Goal: Information Seeking & Learning: Learn about a topic

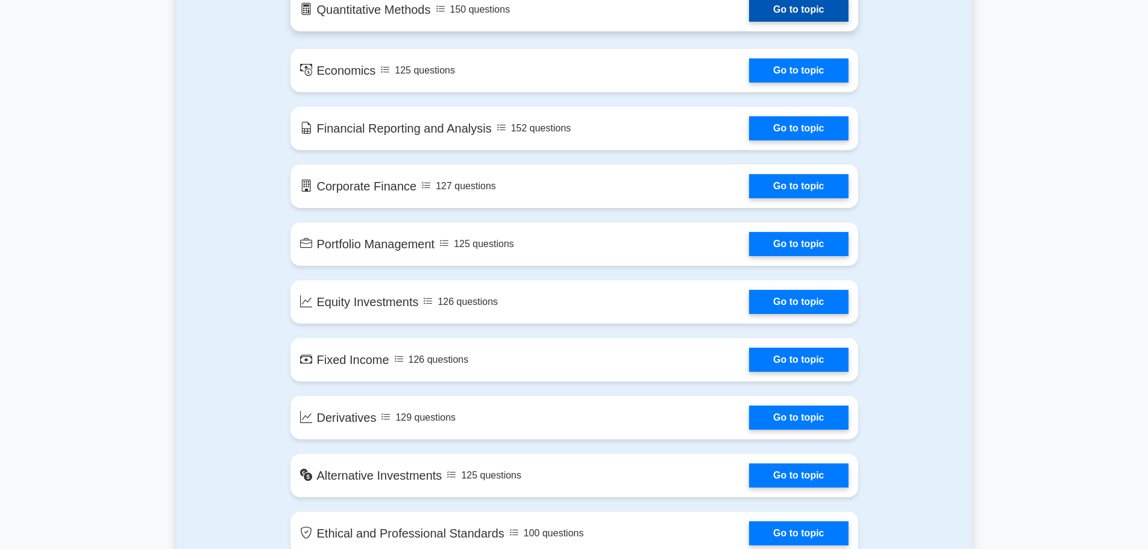
scroll to position [603, 0]
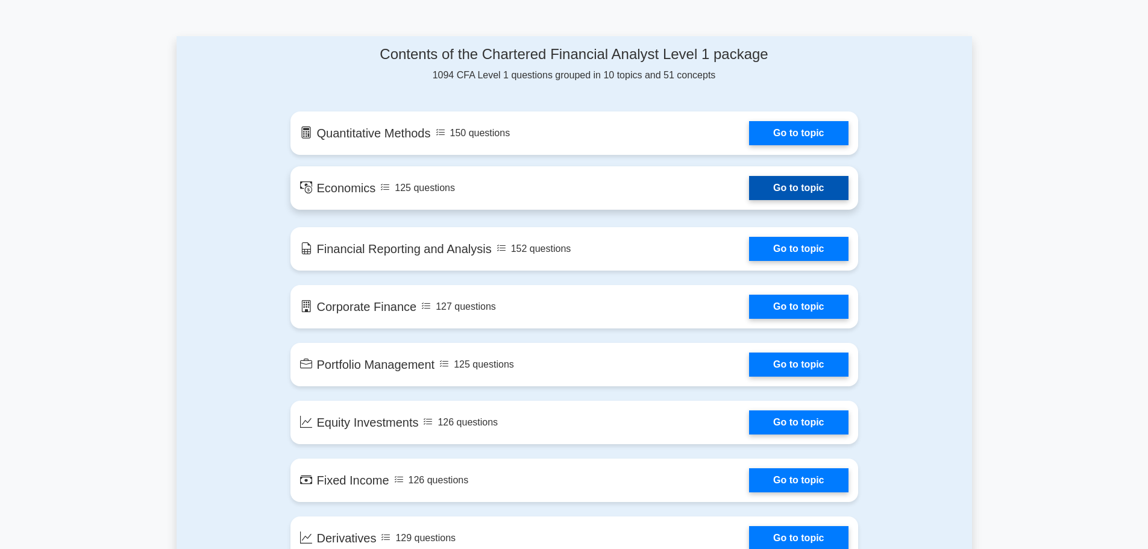
click at [772, 185] on link "Go to topic" at bounding box center [798, 188] width 99 height 24
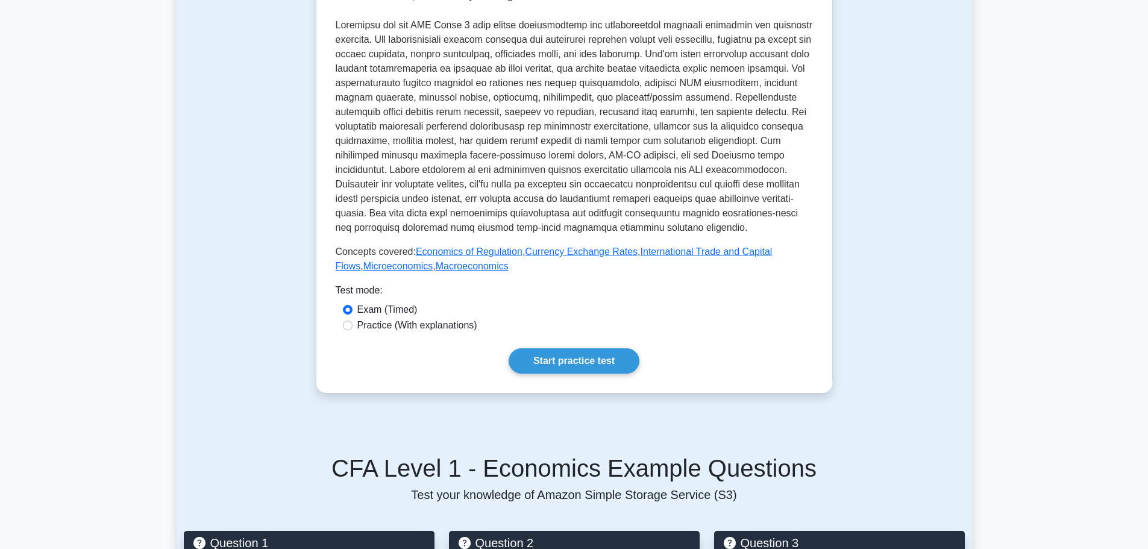
scroll to position [362, 0]
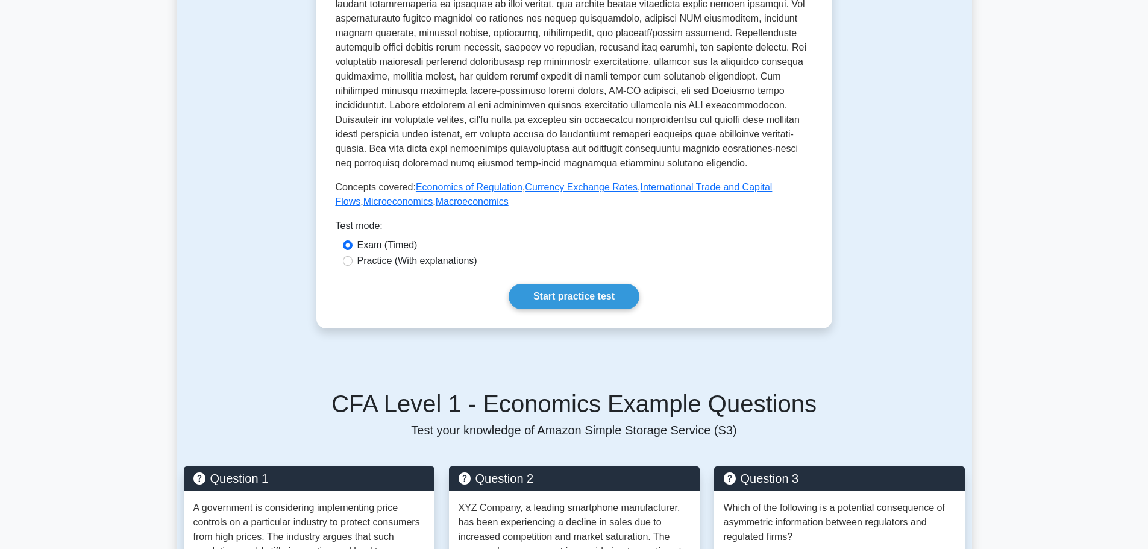
click at [454, 259] on label "Practice (With explanations)" at bounding box center [417, 261] width 120 height 14
click at [353, 259] on input "Practice (With explanations)" at bounding box center [348, 261] width 10 height 10
radio input "true"
click at [584, 299] on link "Start practice test" at bounding box center [574, 296] width 131 height 25
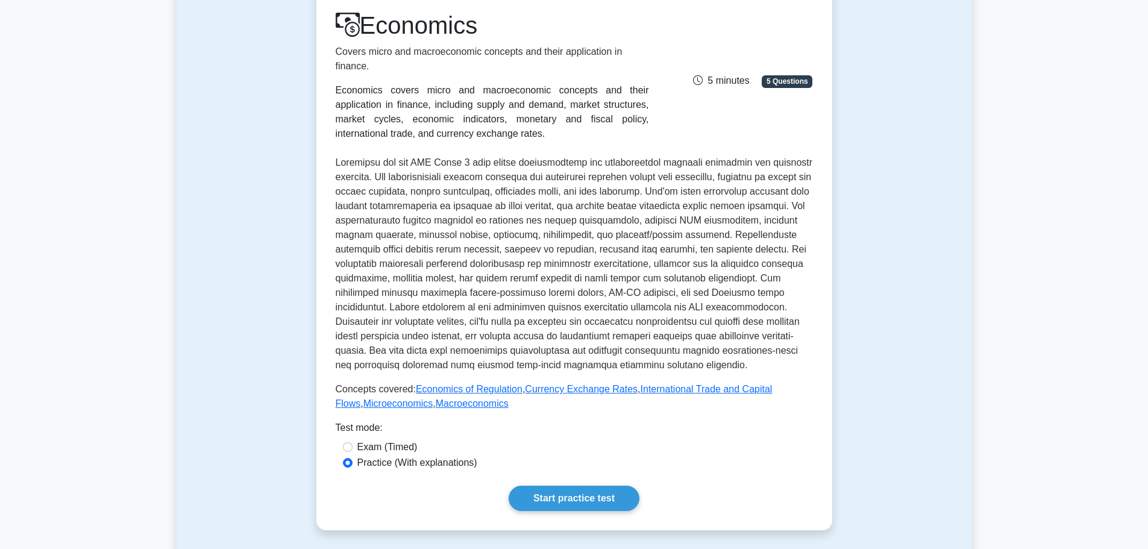
scroll to position [181, 0]
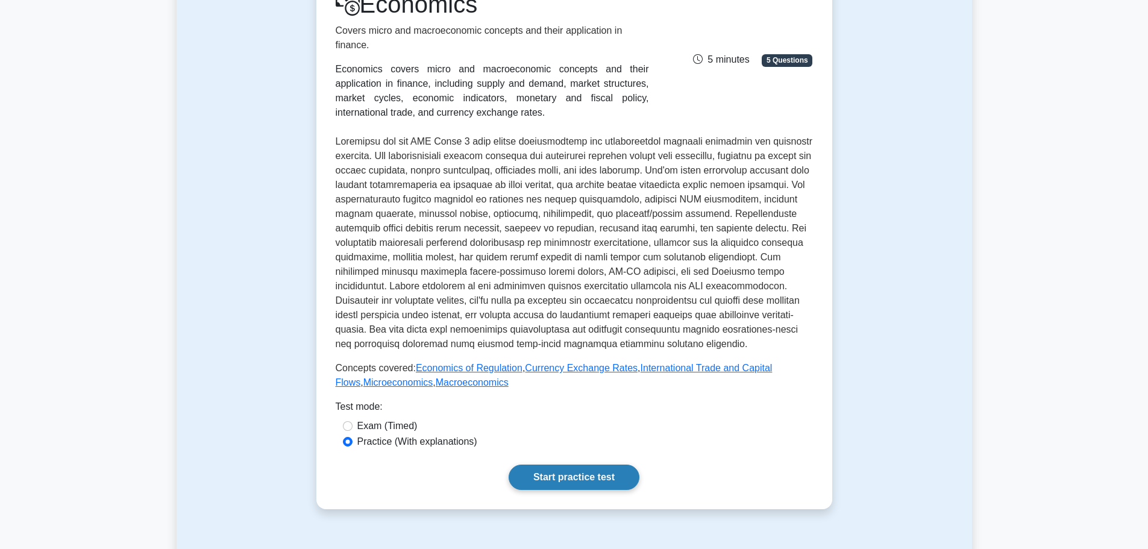
click at [546, 478] on link "Start practice test" at bounding box center [574, 477] width 131 height 25
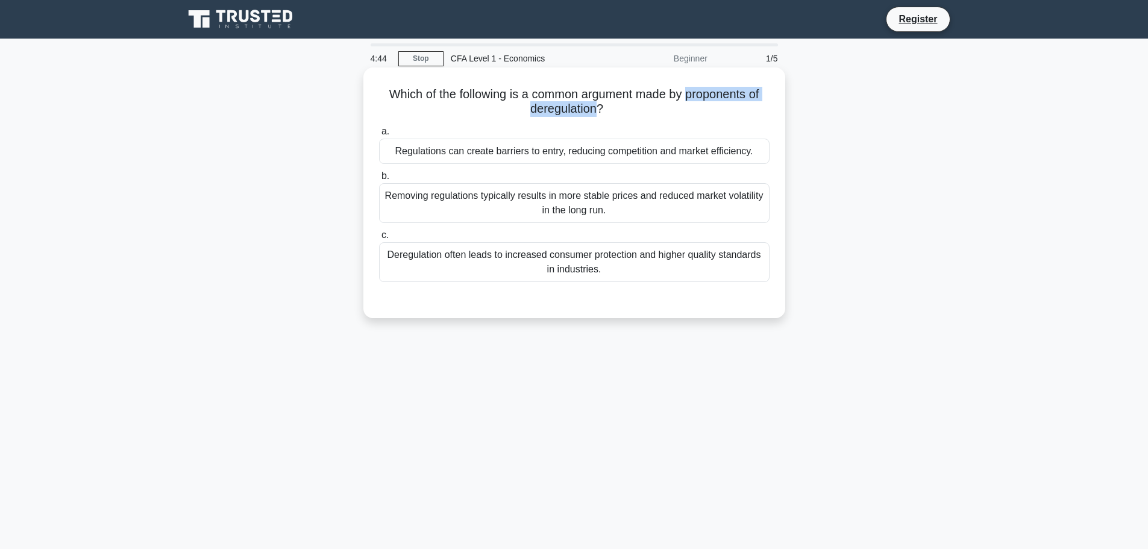
drag, startPoint x: 691, startPoint y: 93, endPoint x: 595, endPoint y: 113, distance: 97.9
click at [595, 113] on h5 "Which of the following is a common argument made by proponents of deregulation?…" at bounding box center [574, 102] width 393 height 30
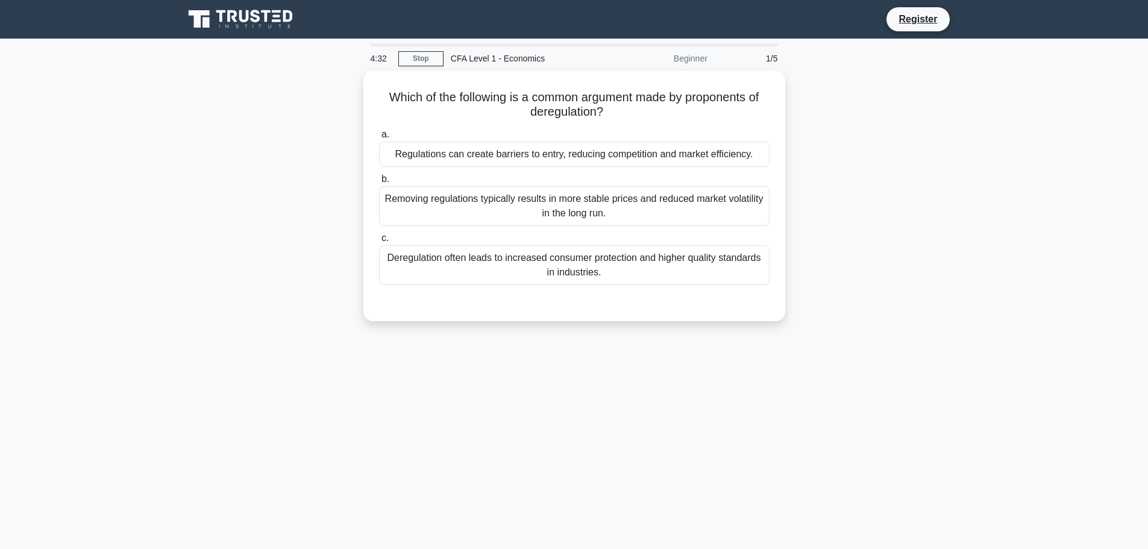
click at [916, 145] on div "Which of the following is a common argument made by proponents of deregulation?…" at bounding box center [575, 203] width 796 height 265
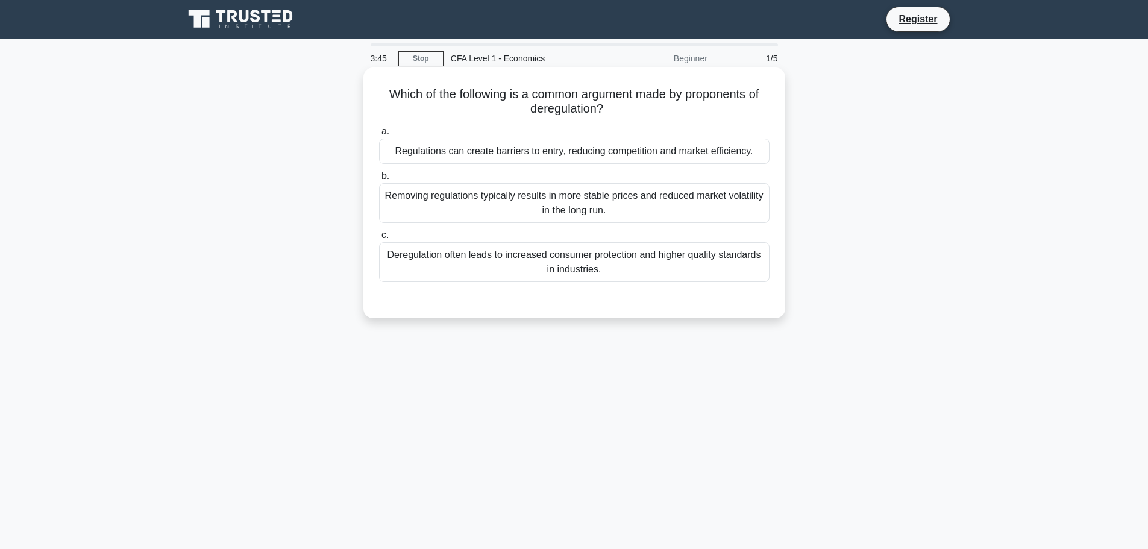
click at [485, 154] on div "Regulations can create barriers to entry, reducing competition and market effic…" at bounding box center [574, 151] width 391 height 25
click at [379, 136] on input "a. Regulations can create barriers to entry, reducing competition and market ef…" at bounding box center [379, 132] width 0 height 8
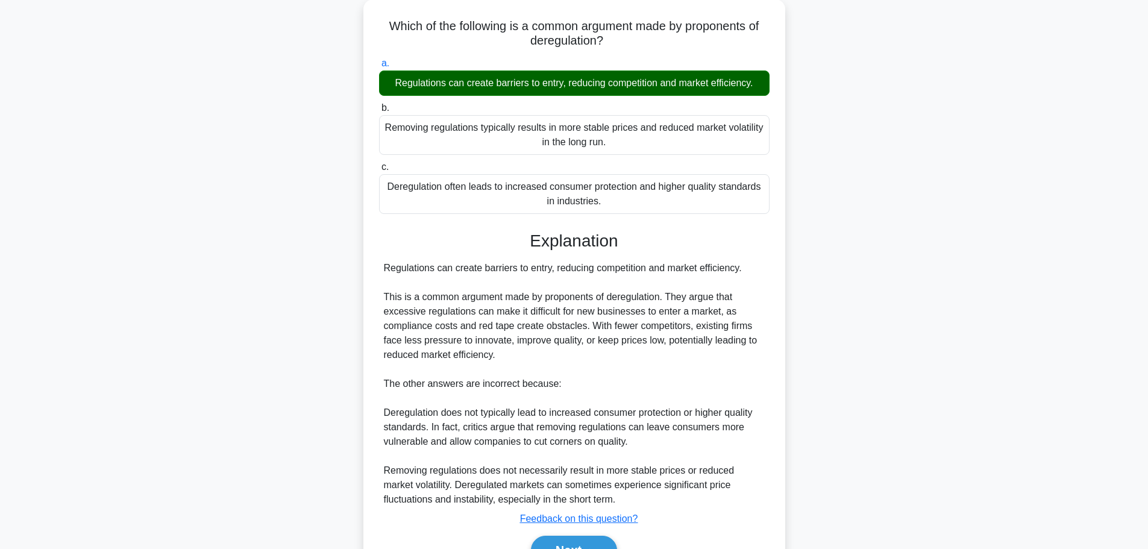
scroll to position [136, 0]
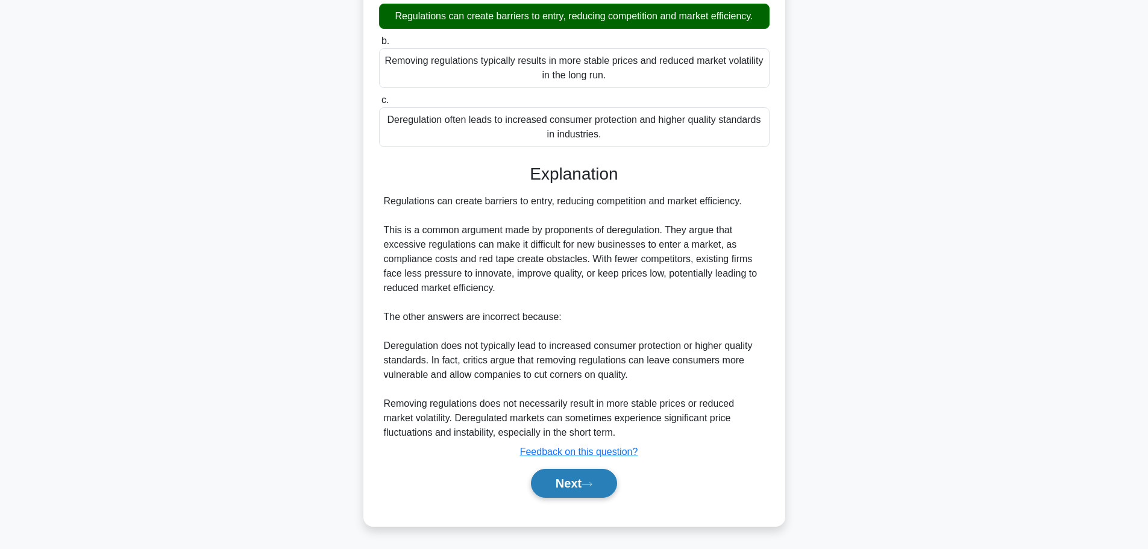
click at [589, 490] on button "Next" at bounding box center [574, 483] width 86 height 29
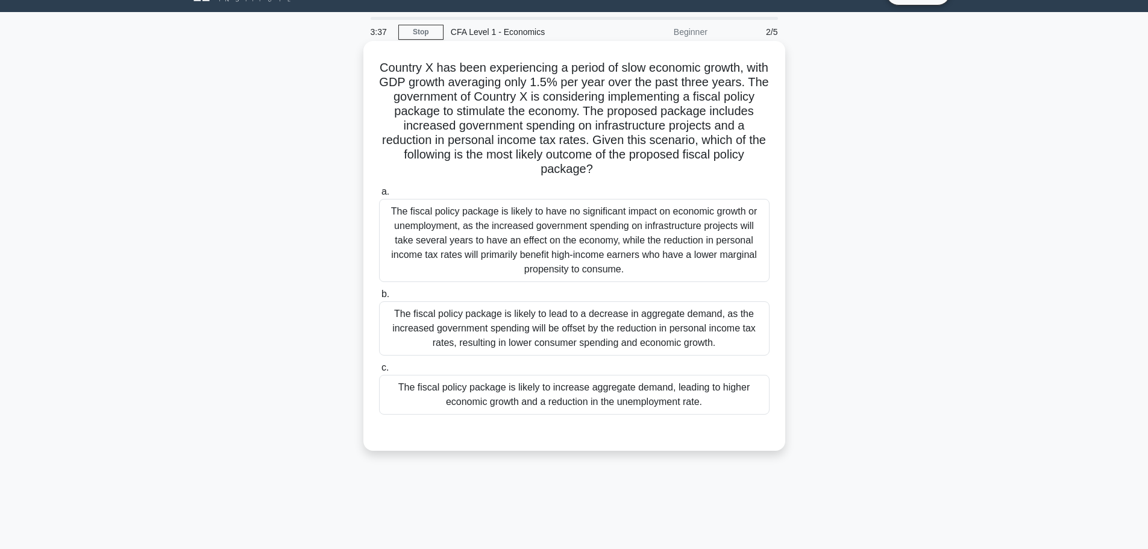
scroll to position [0, 0]
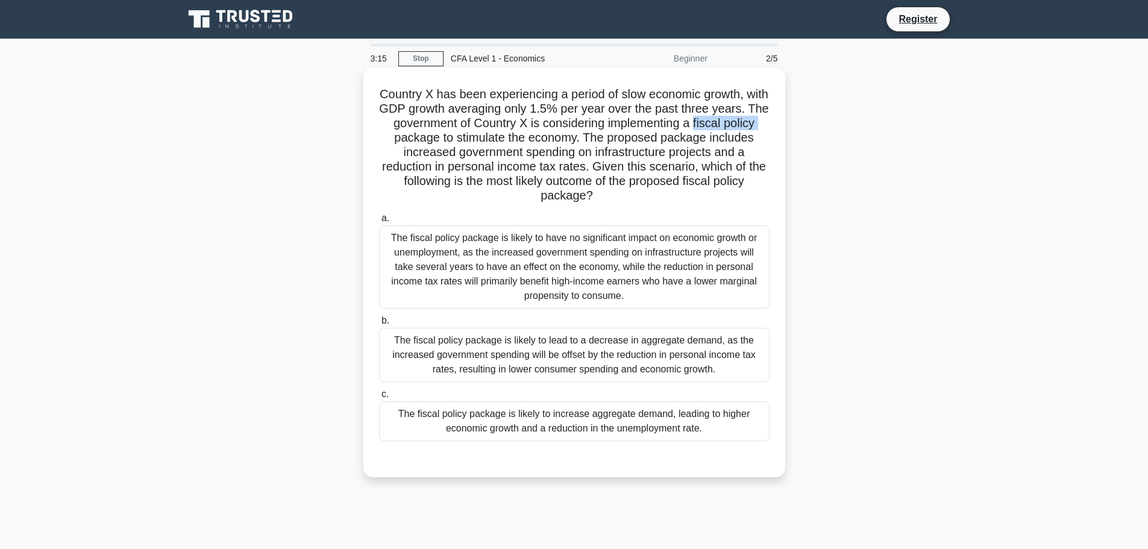
drag, startPoint x: 381, startPoint y: 133, endPoint x: 449, endPoint y: 135, distance: 68.1
click at [449, 135] on h5 "Country X has been experiencing a period of slow economic growth, with GDP grow…" at bounding box center [574, 145] width 393 height 117
click at [510, 133] on h5 "Country X has been experiencing a period of slow economic growth, with GDP grow…" at bounding box center [574, 145] width 393 height 117
drag, startPoint x: 606, startPoint y: 155, endPoint x: 430, endPoint y: 154, distance: 176.6
click at [428, 151] on h5 "Country X has been experiencing a period of slow economic growth, with GDP grow…" at bounding box center [574, 145] width 393 height 117
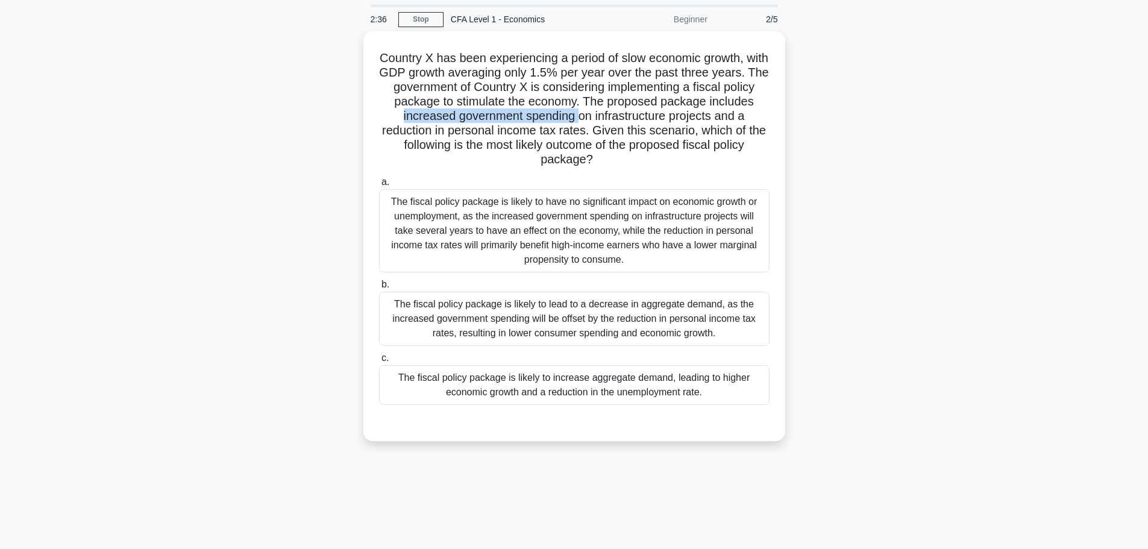
scroll to position [102, 0]
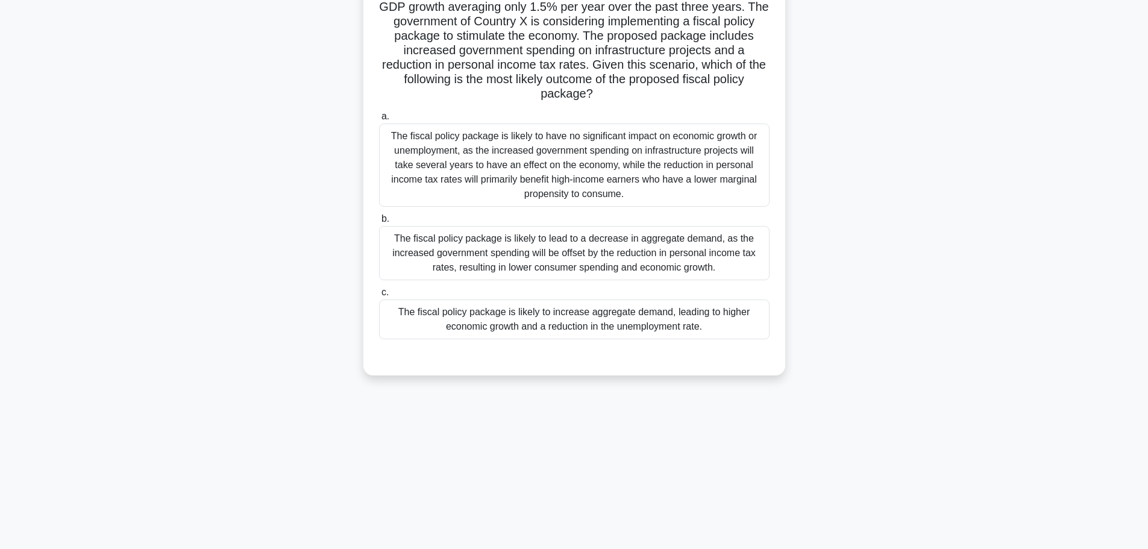
click at [418, 93] on h5 "Country X has been experiencing a period of slow economic growth, with GDP grow…" at bounding box center [574, 43] width 393 height 117
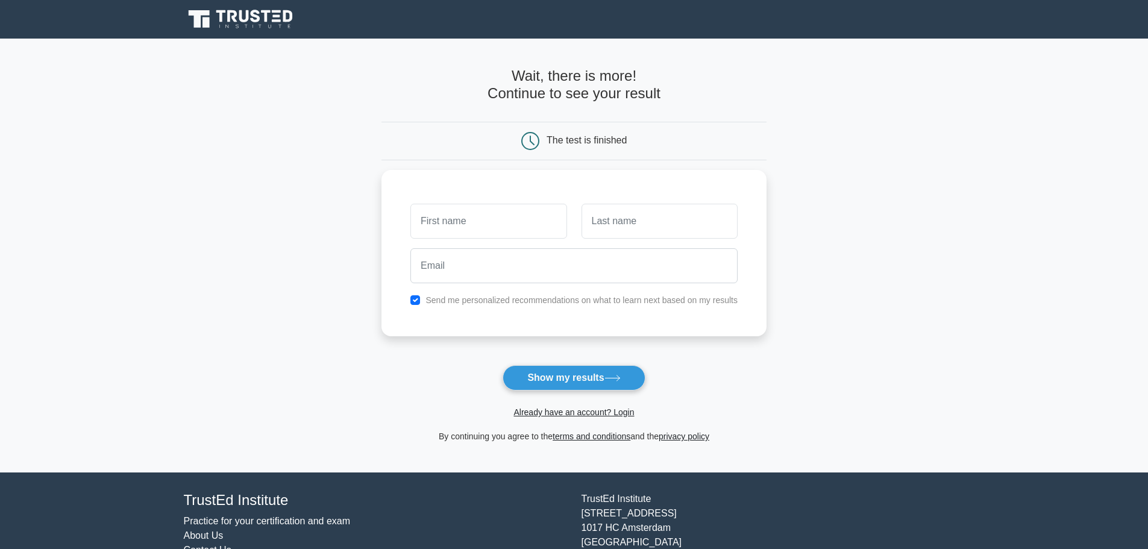
click at [522, 55] on div "Wait, there is more! Continue to see your result The test is finished" at bounding box center [574, 256] width 385 height 434
click at [606, 142] on div "The test is finished" at bounding box center [587, 140] width 80 height 10
click at [492, 270] on input "email" at bounding box center [573, 262] width 327 height 35
paste input "hotef17459@mardiek.com"
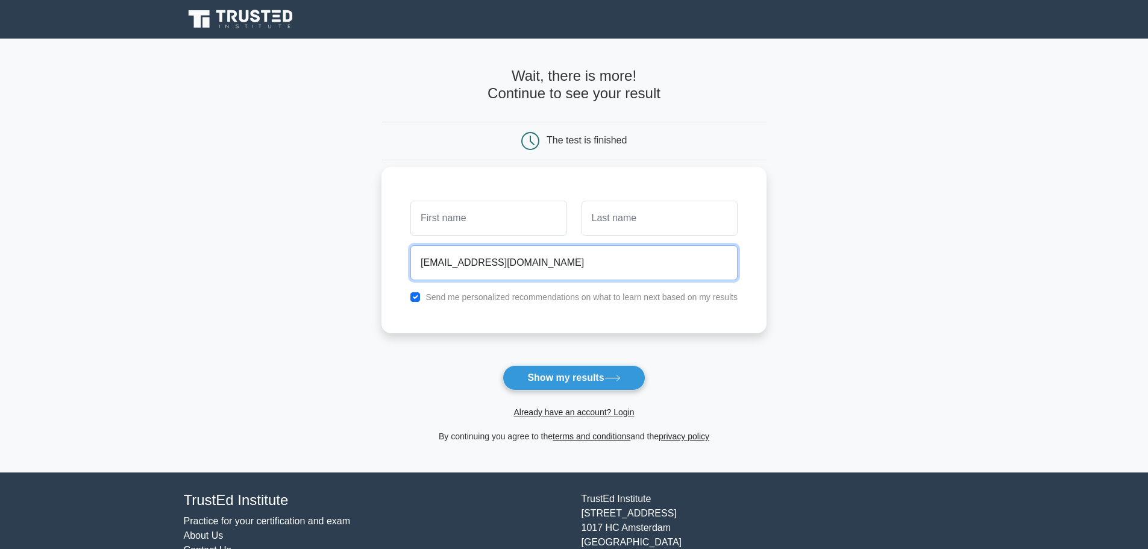
type input "hotef17459@mardiek.com"
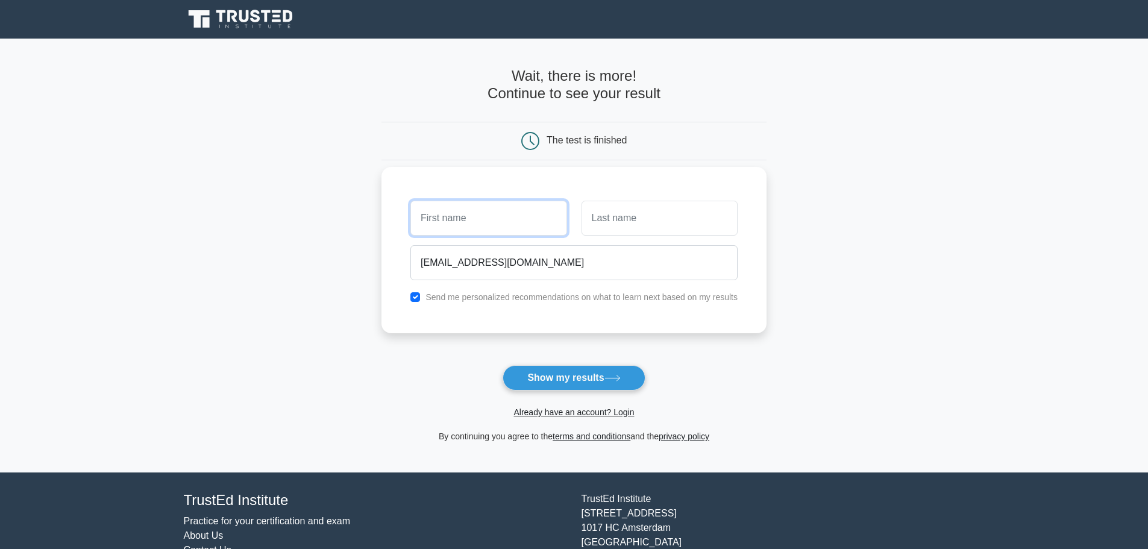
click at [473, 229] on input "text" at bounding box center [488, 218] width 156 height 35
type input "[PERSON_NAME]"
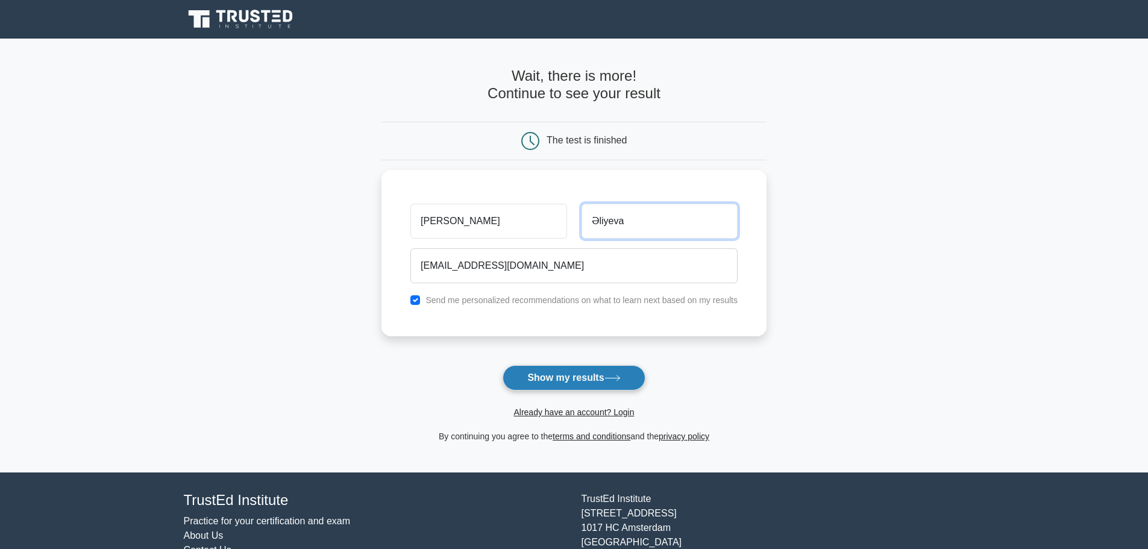
type input "Əliyeva"
click at [592, 376] on button "Show my results" at bounding box center [574, 377] width 142 height 25
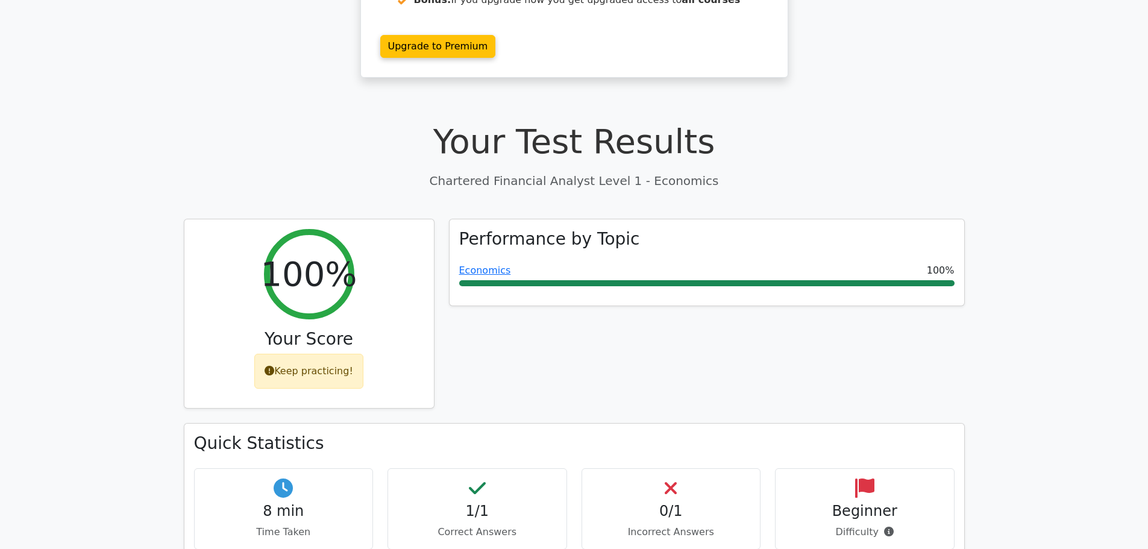
scroll to position [241, 0]
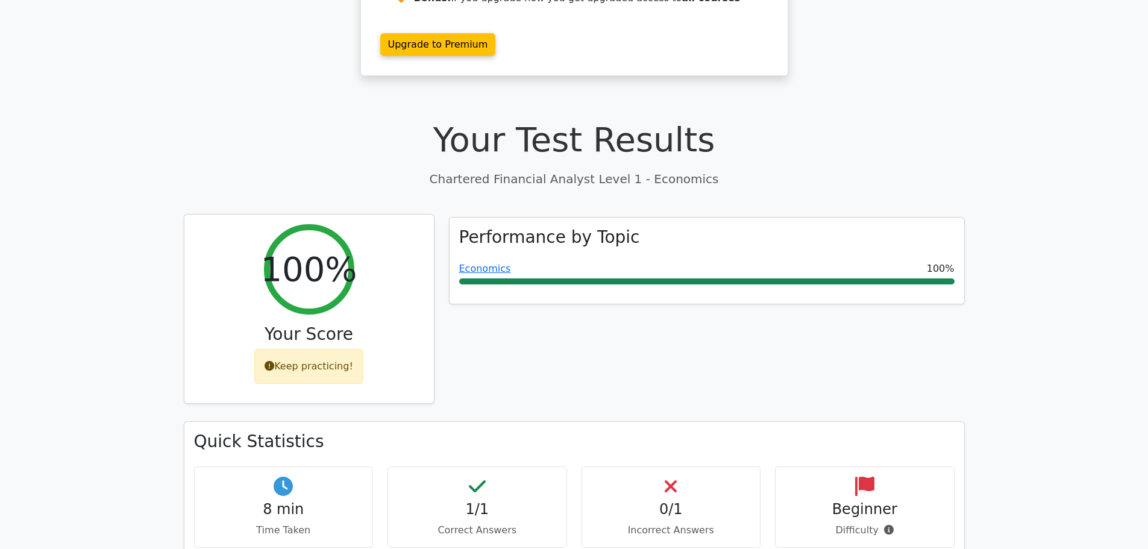
click at [334, 349] on div "Keep practicing!" at bounding box center [308, 366] width 109 height 35
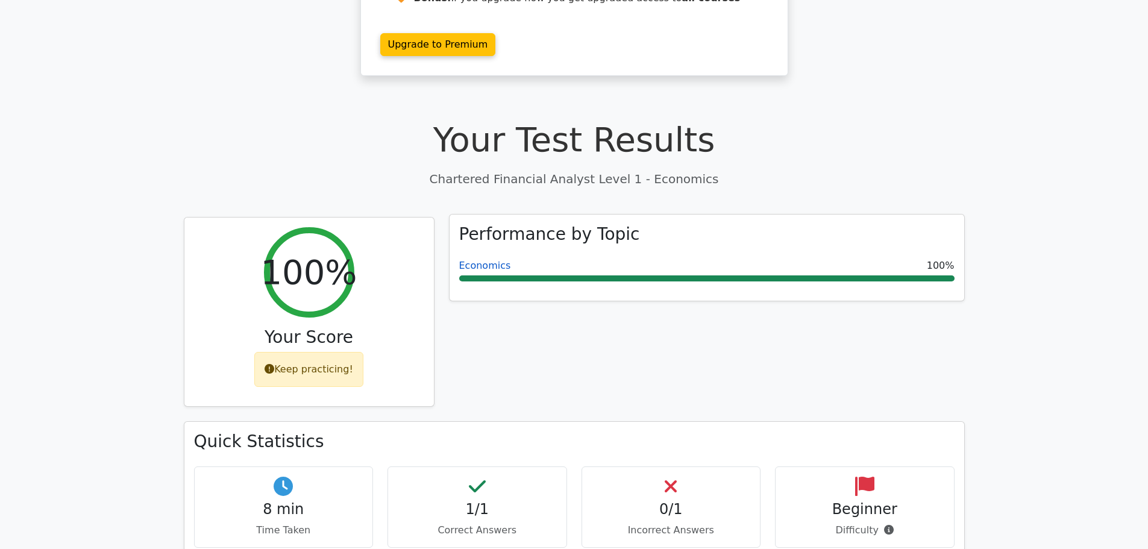
click at [491, 260] on link "Economics" at bounding box center [485, 265] width 52 height 11
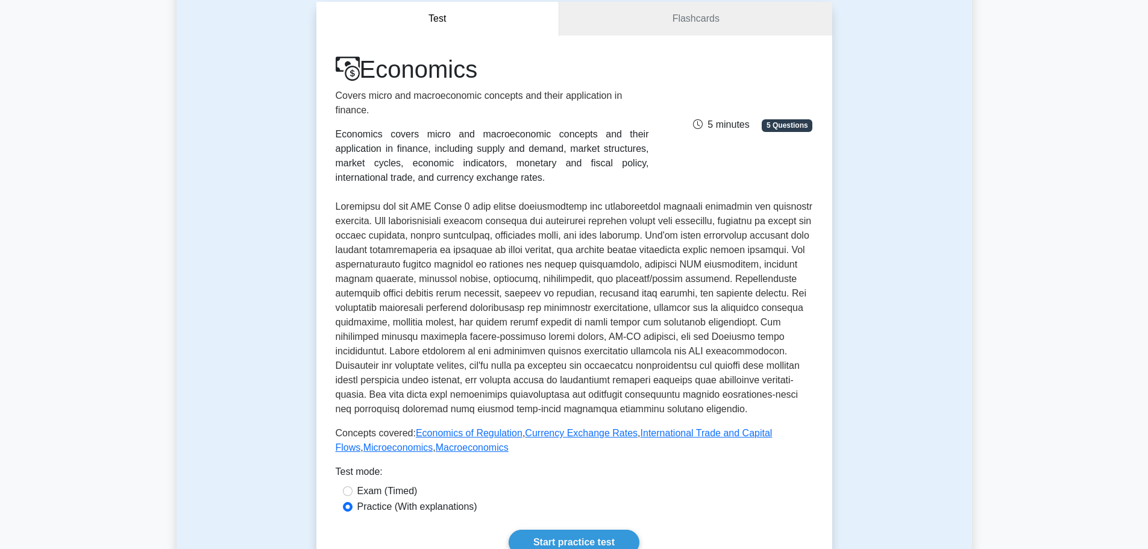
scroll to position [422, 0]
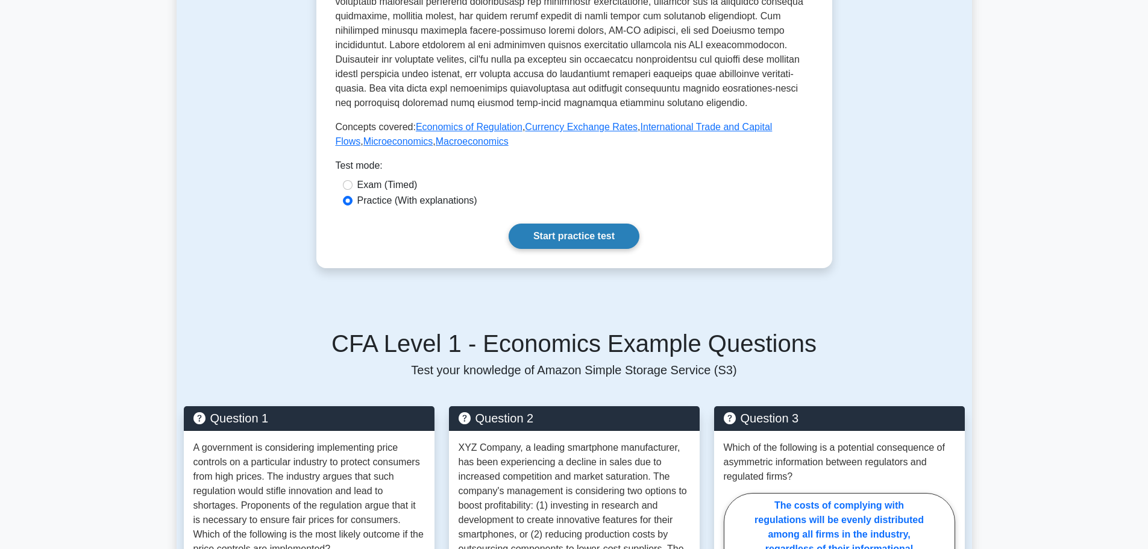
click at [526, 230] on link "Start practice test" at bounding box center [574, 236] width 131 height 25
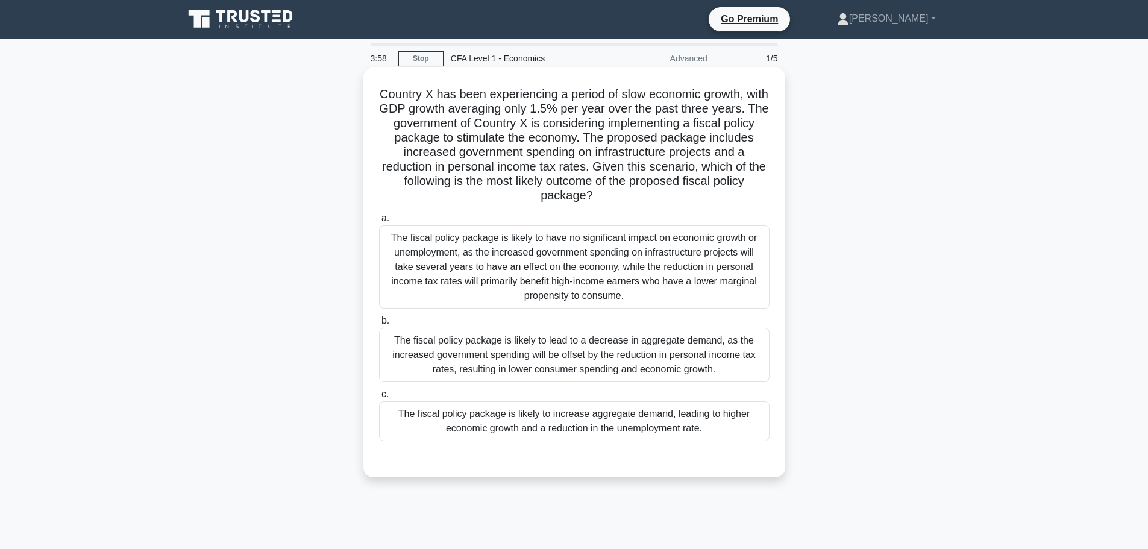
click at [621, 416] on div "The fiscal policy package is likely to increase aggregate demand, leading to hi…" at bounding box center [574, 421] width 391 height 40
click at [621, 415] on div "The fiscal policy package is likely to increase aggregate demand, leading to hi…" at bounding box center [574, 421] width 391 height 40
click at [379, 398] on input "c. The fiscal policy package is likely to increase aggregate demand, leading to…" at bounding box center [379, 395] width 0 height 8
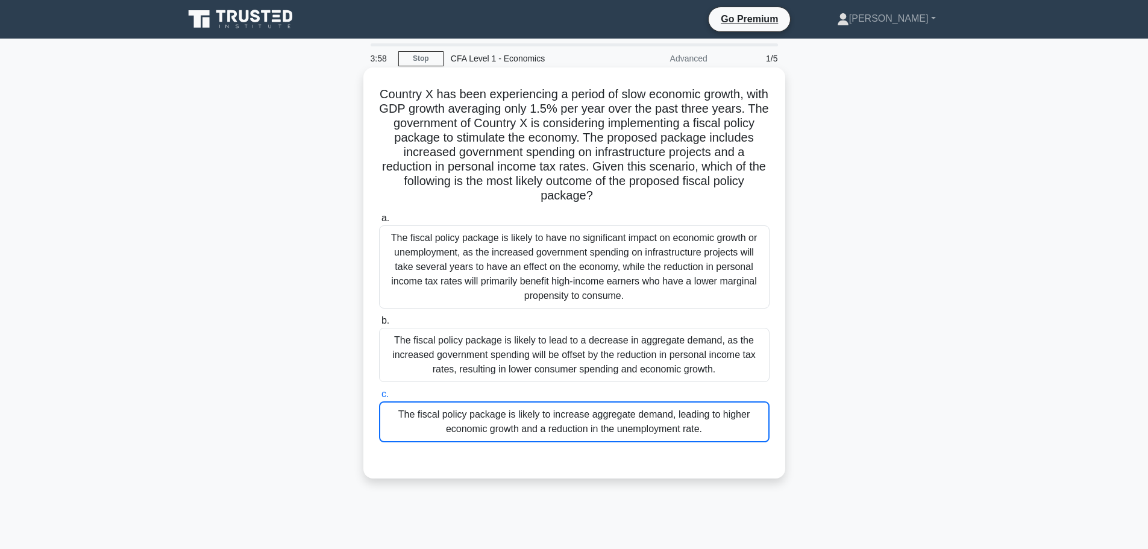
click at [621, 415] on div "The fiscal policy package is likely to increase aggregate demand, leading to hi…" at bounding box center [574, 421] width 391 height 41
click at [379, 398] on input "c. The fiscal policy package is likely to increase aggregate demand, leading to…" at bounding box center [379, 395] width 0 height 8
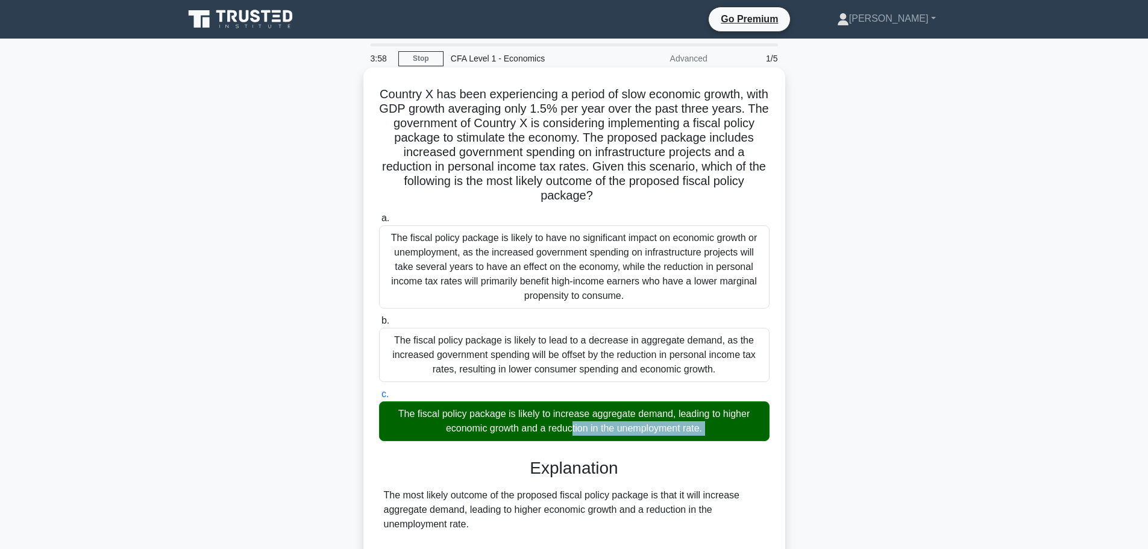
click at [621, 415] on div "The fiscal policy package is likely to increase aggregate demand, leading to hi…" at bounding box center [574, 421] width 391 height 40
click at [379, 398] on input "c. The fiscal policy package is likely to increase aggregate demand, leading to…" at bounding box center [379, 395] width 0 height 8
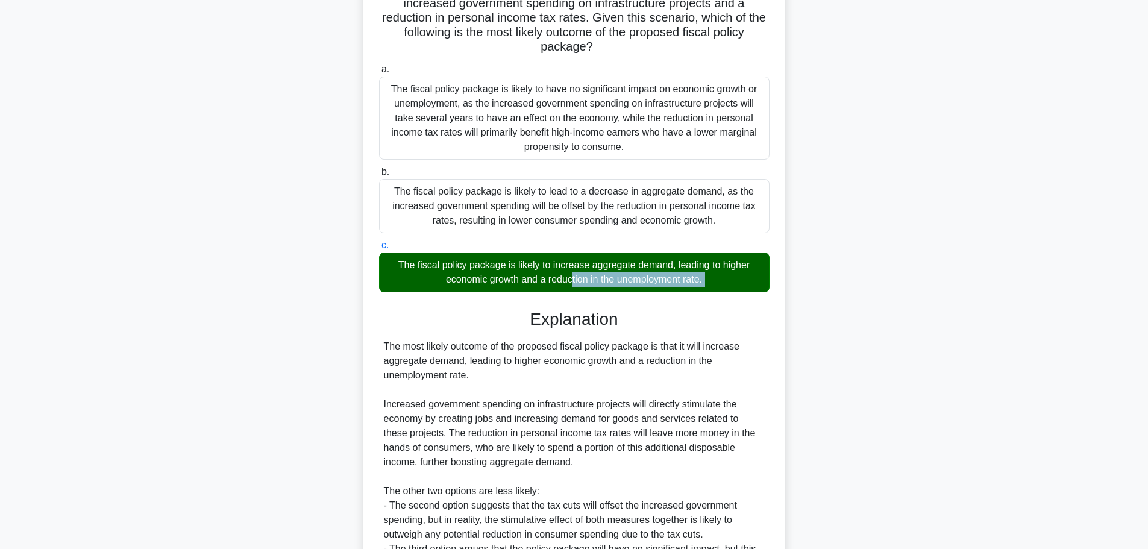
scroll to position [301, 0]
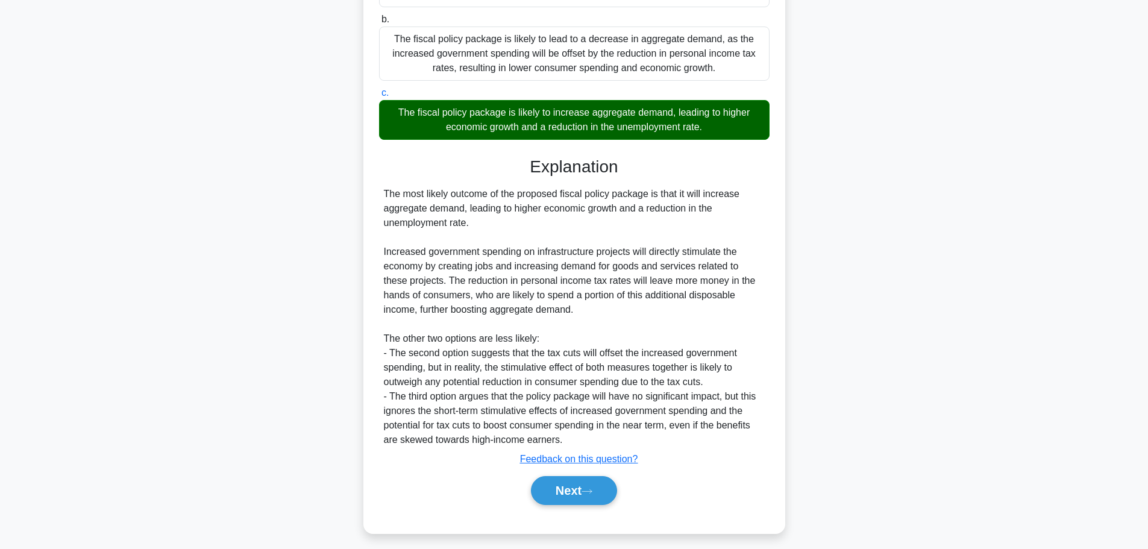
click at [649, 356] on div "The most likely outcome of the proposed fiscal policy package is that it will i…" at bounding box center [574, 317] width 381 height 260
click at [611, 113] on div "The fiscal policy package is likely to increase aggregate demand, leading to hi…" at bounding box center [574, 120] width 391 height 40
click at [379, 97] on input "c. The fiscal policy package is likely to increase aggregate demand, leading to…" at bounding box center [379, 93] width 0 height 8
click at [611, 113] on div "The fiscal policy package is likely to increase aggregate demand, leading to hi…" at bounding box center [574, 120] width 391 height 40
click at [379, 97] on input "c. The fiscal policy package is likely to increase aggregate demand, leading to…" at bounding box center [379, 93] width 0 height 8
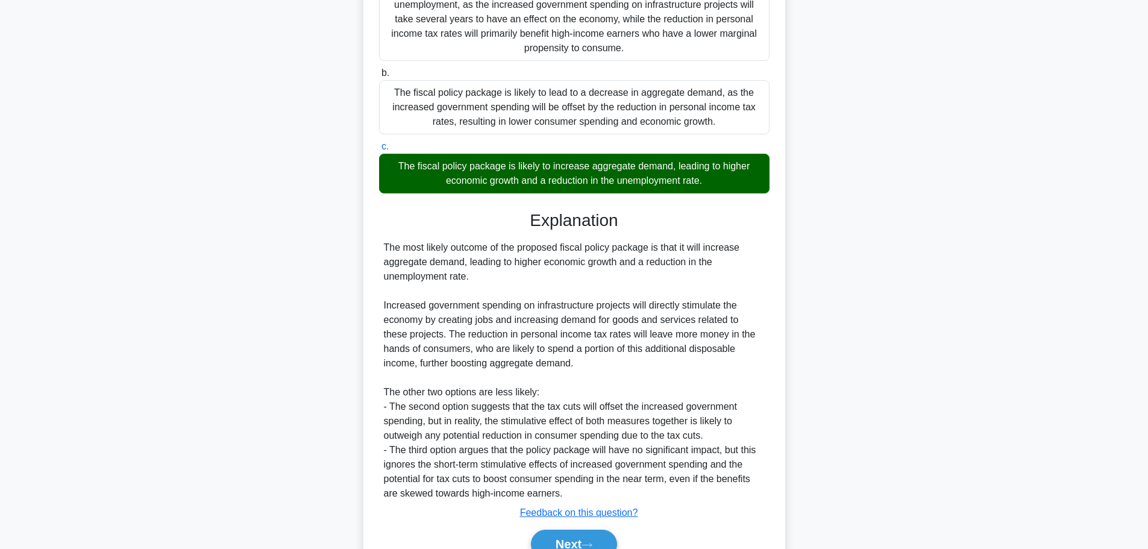
scroll to position [309, 0]
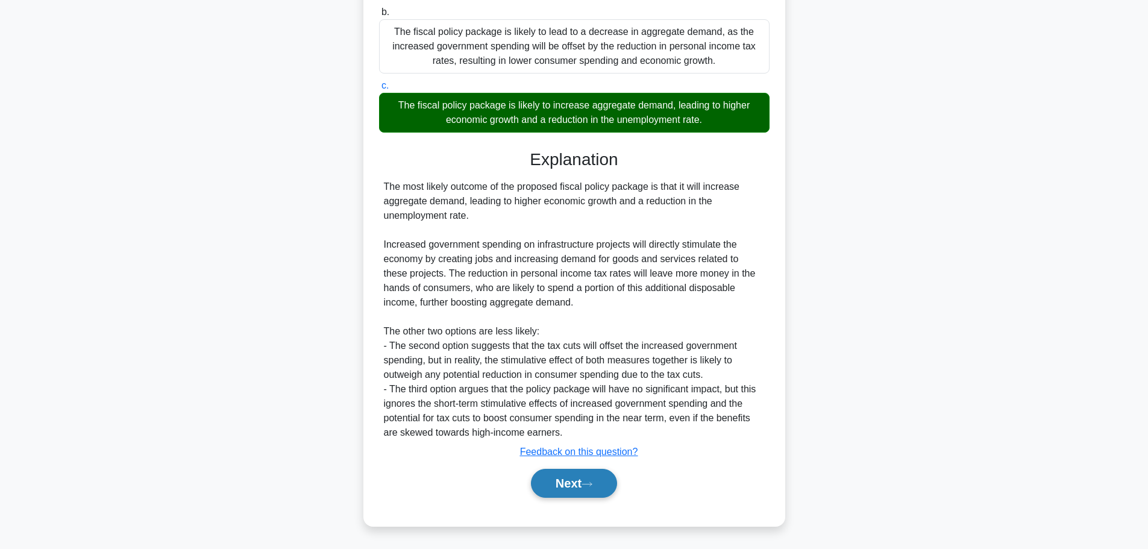
click at [588, 487] on icon at bounding box center [587, 484] width 11 height 7
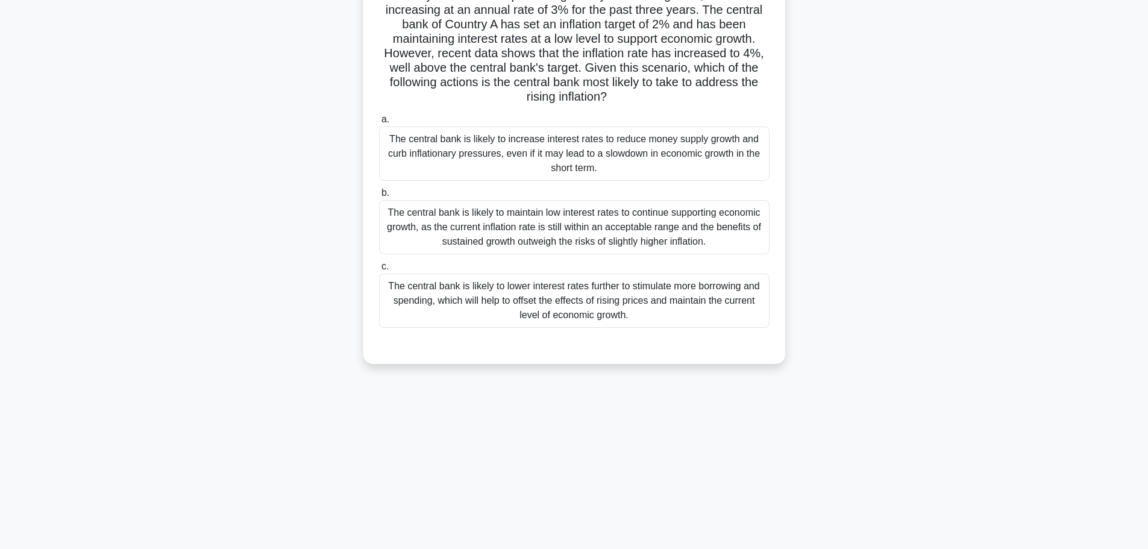
scroll to position [0, 0]
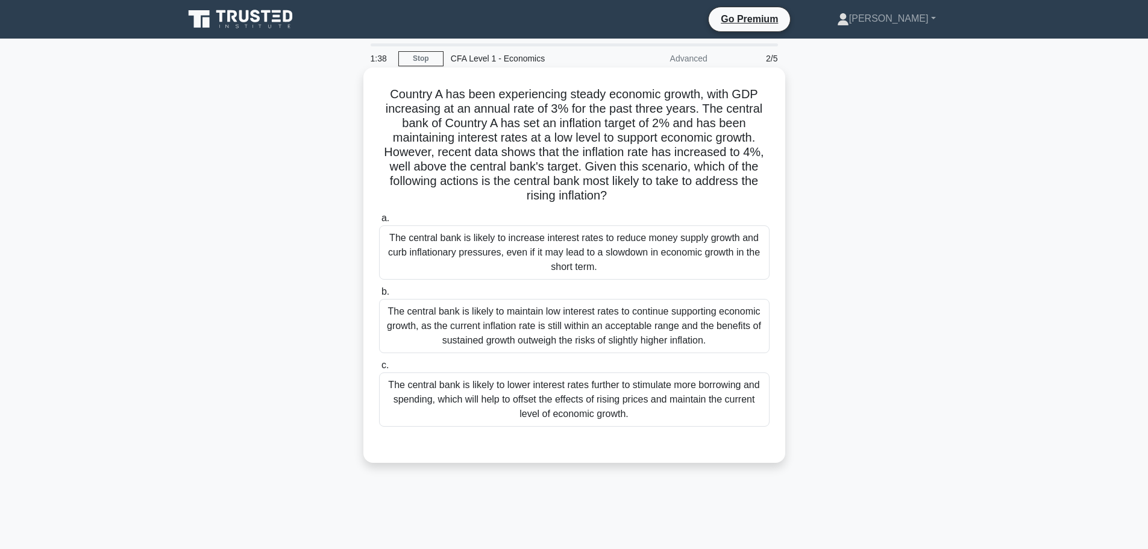
click at [565, 273] on div "The central bank is likely to increase interest rates to reduce money supply gr…" at bounding box center [574, 252] width 391 height 54
click at [379, 222] on input "a. The central bank is likely to increase interest rates to reduce money supply…" at bounding box center [379, 219] width 0 height 8
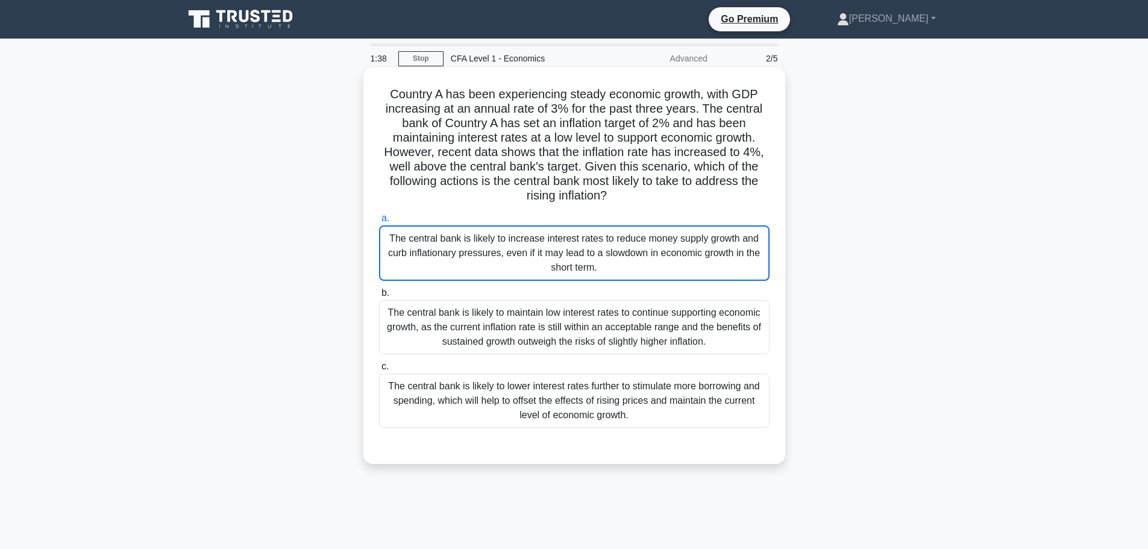
click at [565, 273] on div "The central bank is likely to increase interest rates to reduce money supply gr…" at bounding box center [574, 252] width 391 height 55
click at [379, 222] on input "a. The central bank is likely to increase interest rates to reduce money supply…" at bounding box center [379, 219] width 0 height 8
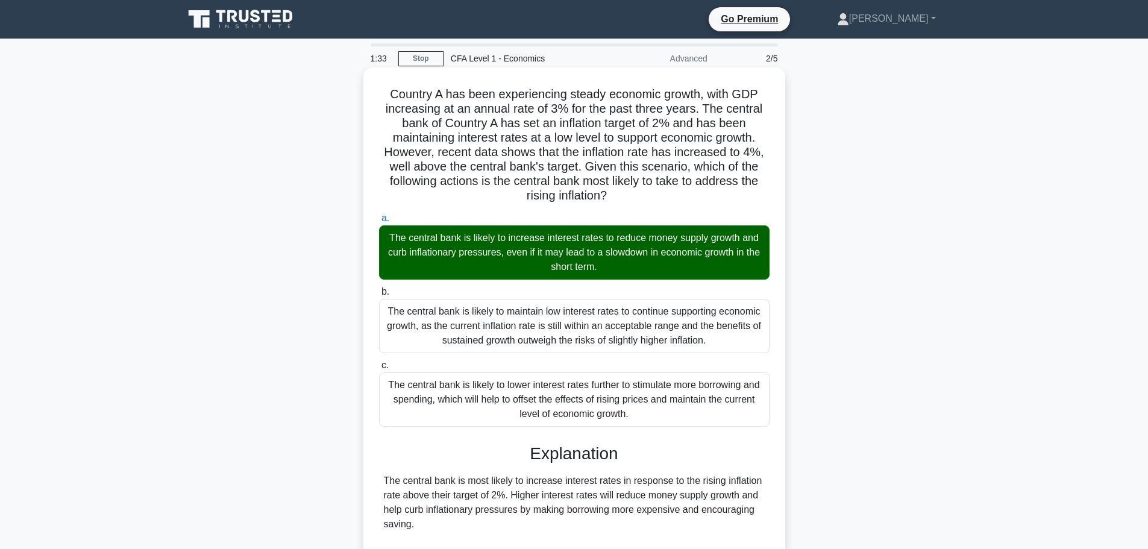
click at [633, 274] on div "The central bank is likely to increase interest rates to reduce money supply gr…" at bounding box center [574, 252] width 391 height 54
click at [379, 222] on input "a. The central bank is likely to increase interest rates to reduce money supply…" at bounding box center [379, 219] width 0 height 8
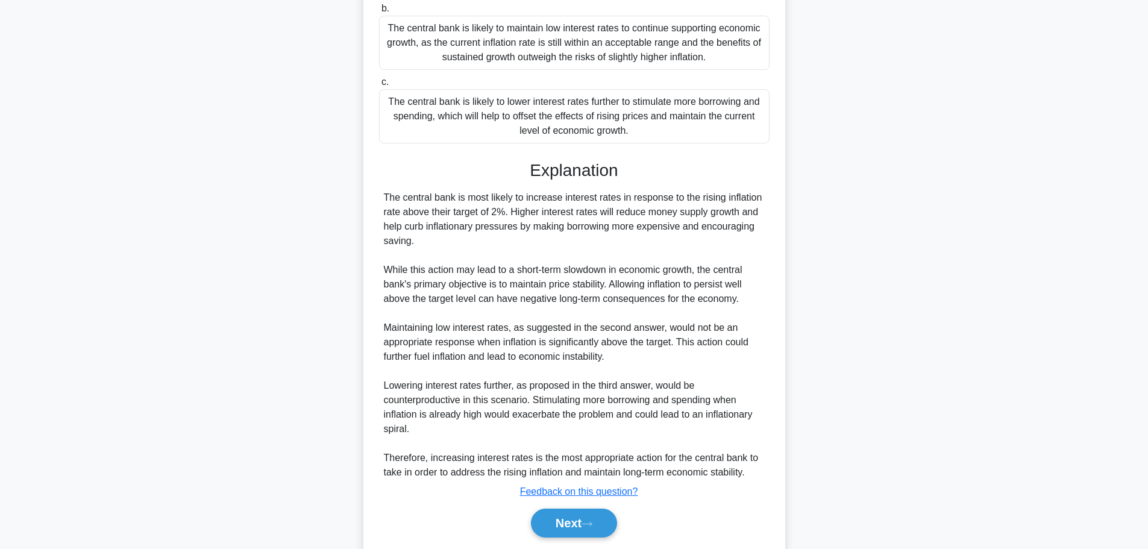
scroll to position [324, 0]
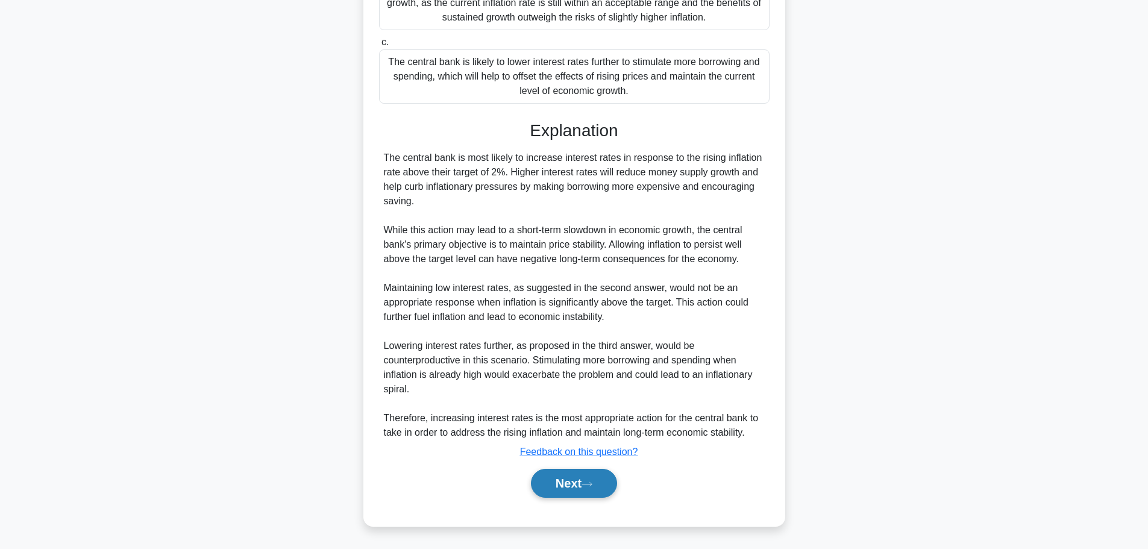
click at [561, 488] on button "Next" at bounding box center [574, 483] width 86 height 29
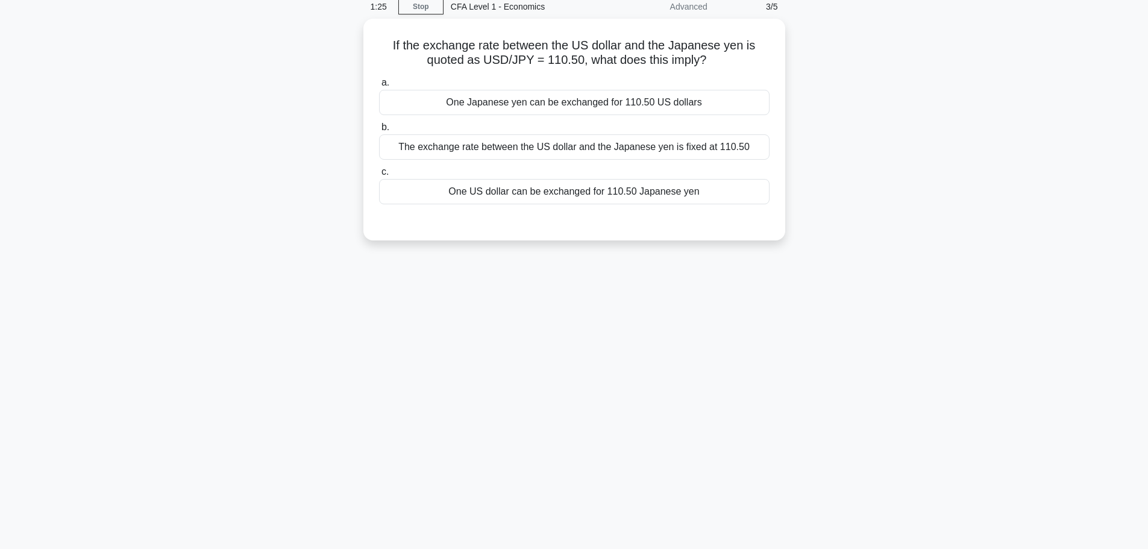
scroll to position [0, 0]
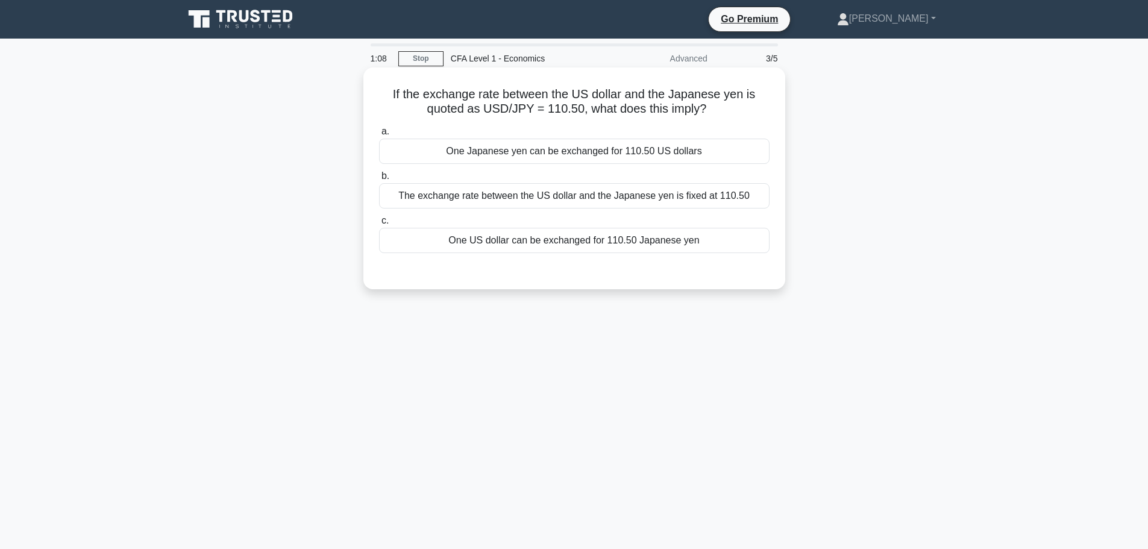
click at [627, 240] on div "One US dollar can be exchanged for 110.50 Japanese yen" at bounding box center [574, 240] width 391 height 25
click at [379, 225] on input "c. One US dollar can be exchanged for 110.50 Japanese yen" at bounding box center [379, 221] width 0 height 8
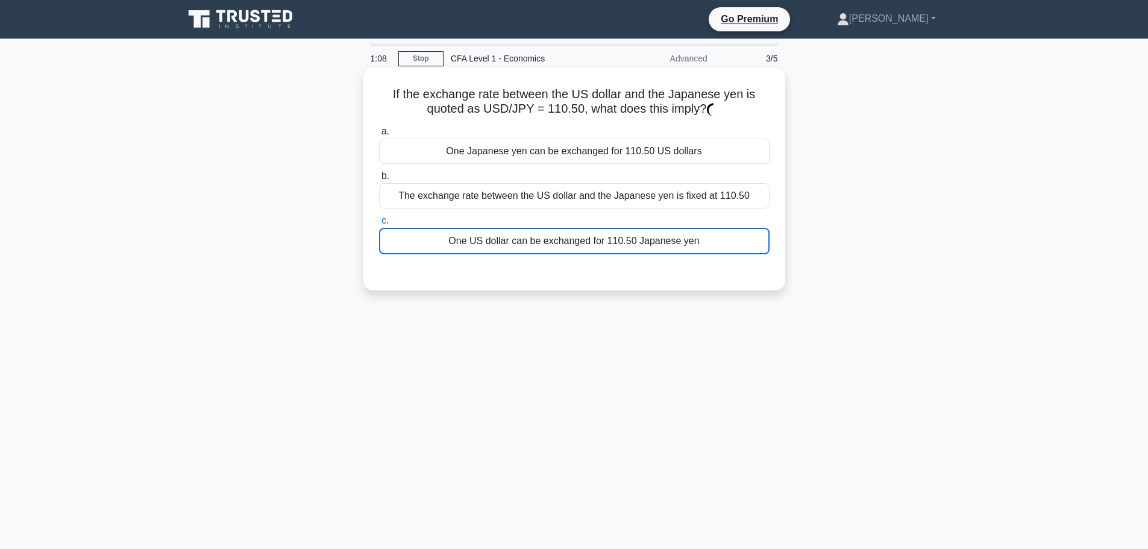
click at [627, 240] on div "One US dollar can be exchanged for 110.50 Japanese yen" at bounding box center [574, 241] width 391 height 27
click at [379, 225] on input "c. One US dollar can be exchanged for 110.50 Japanese yen" at bounding box center [379, 221] width 0 height 8
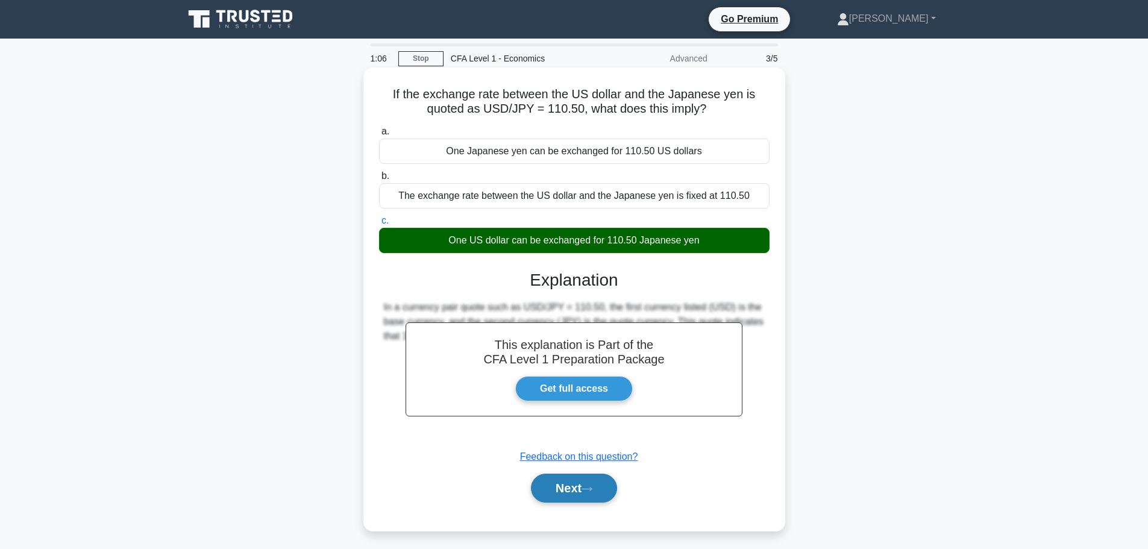
click at [592, 490] on icon at bounding box center [587, 489] width 10 height 4
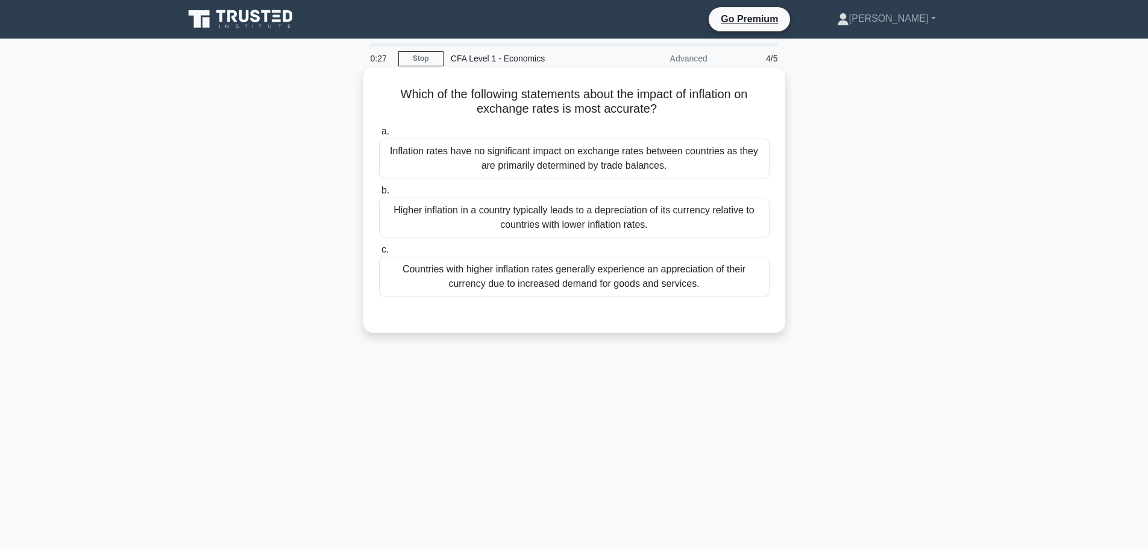
click at [629, 221] on div "Higher inflation in a country typically leads to a depreciation of its currency…" at bounding box center [574, 218] width 391 height 40
click at [379, 195] on input "b. Higher inflation in a country typically leads to a depreciation of its curre…" at bounding box center [379, 191] width 0 height 8
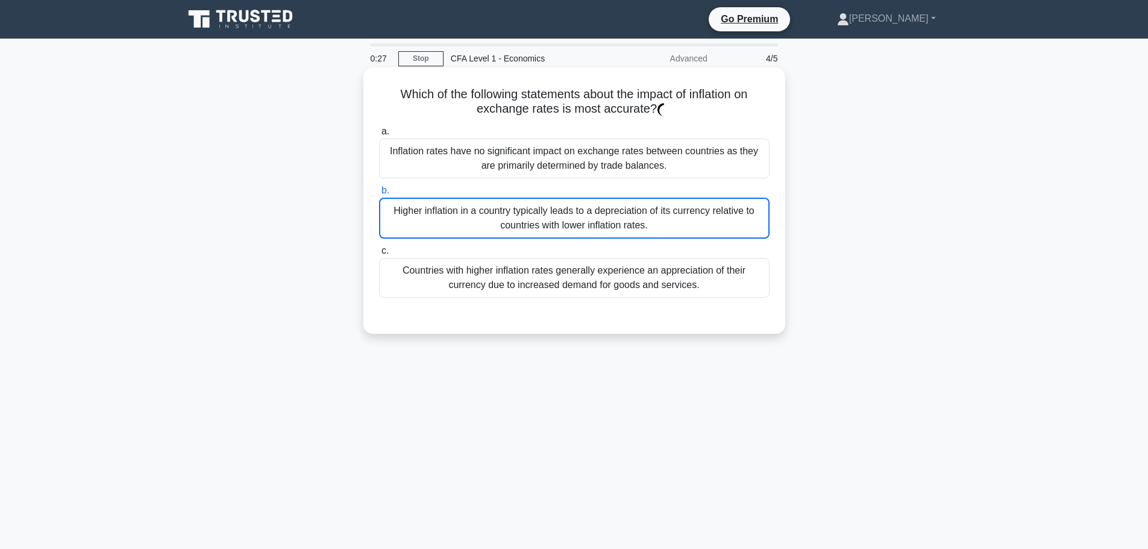
click at [629, 221] on div "Higher inflation in a country typically leads to a depreciation of its currency…" at bounding box center [574, 218] width 391 height 41
click at [379, 195] on input "b. Higher inflation in a country typically leads to a depreciation of its curre…" at bounding box center [379, 191] width 0 height 8
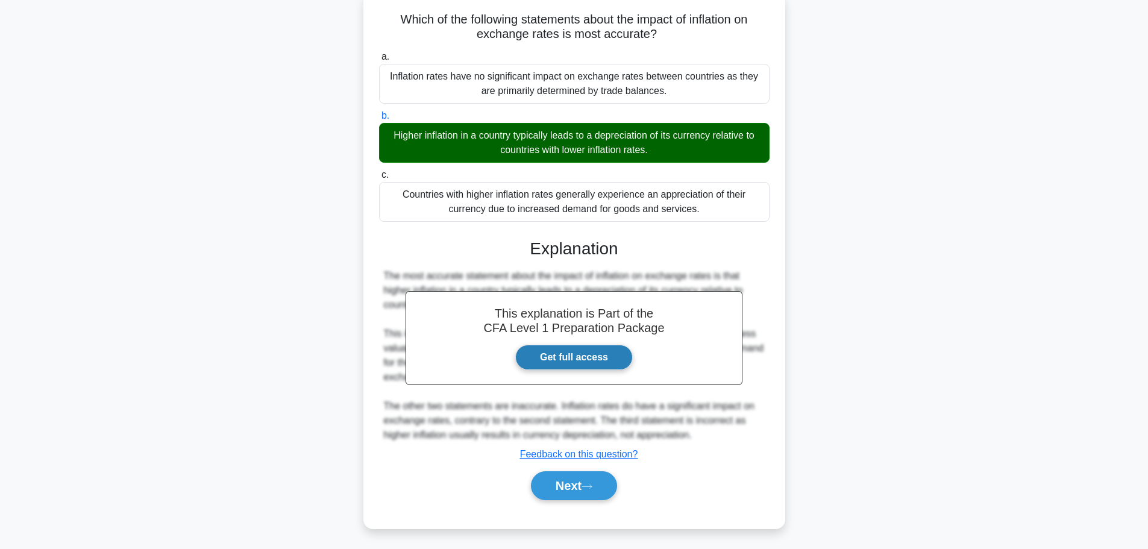
scroll to position [102, 0]
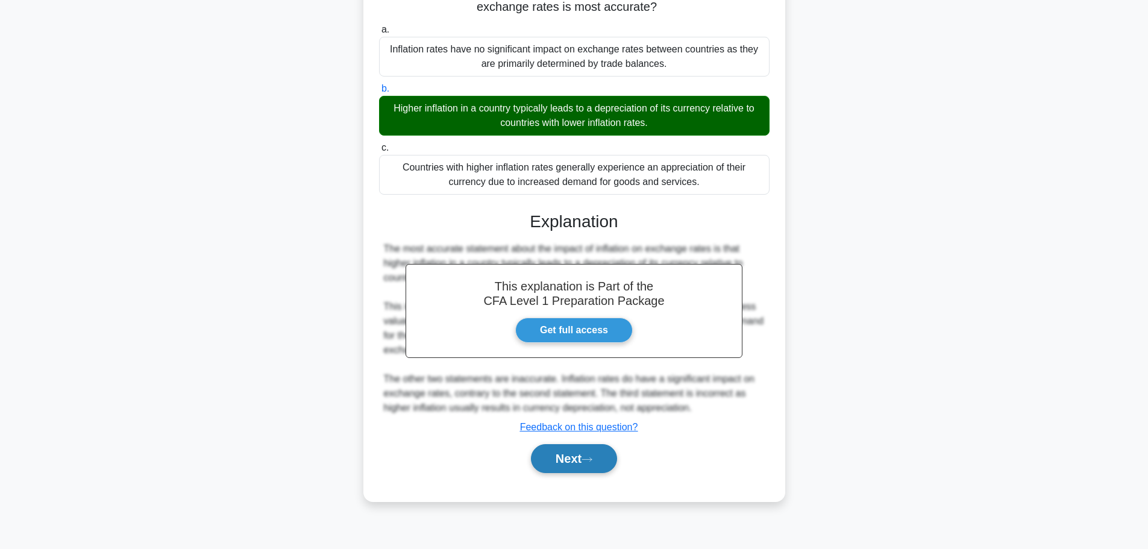
click at [583, 473] on button "Next" at bounding box center [574, 458] width 86 height 29
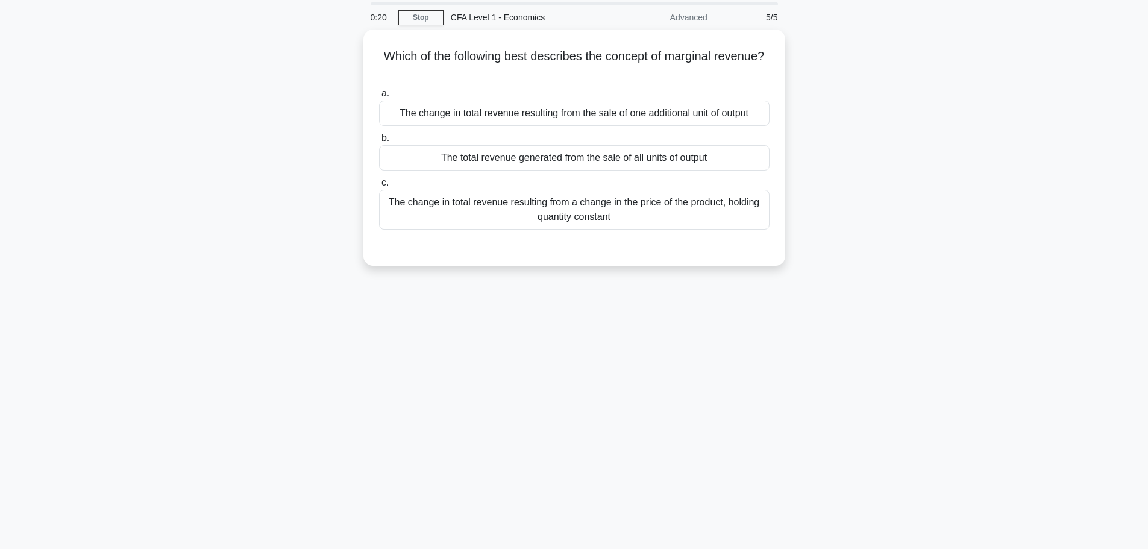
scroll to position [0, 0]
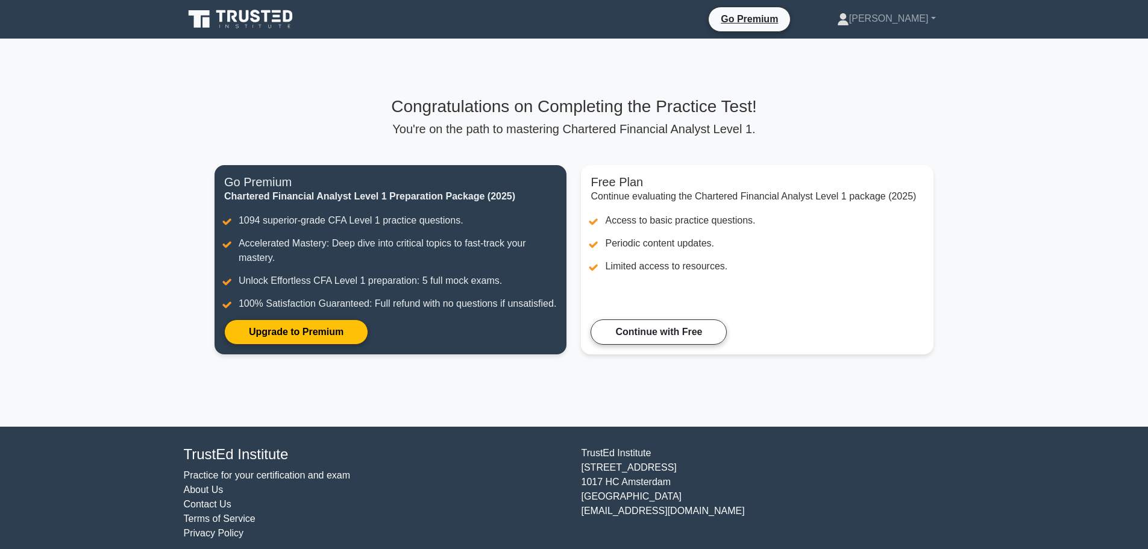
click at [665, 403] on div "Congratulations on Completing the Practice Test! You're on the path to masterin…" at bounding box center [574, 233] width 734 height 388
click at [198, 5] on link at bounding box center [242, 19] width 116 height 29
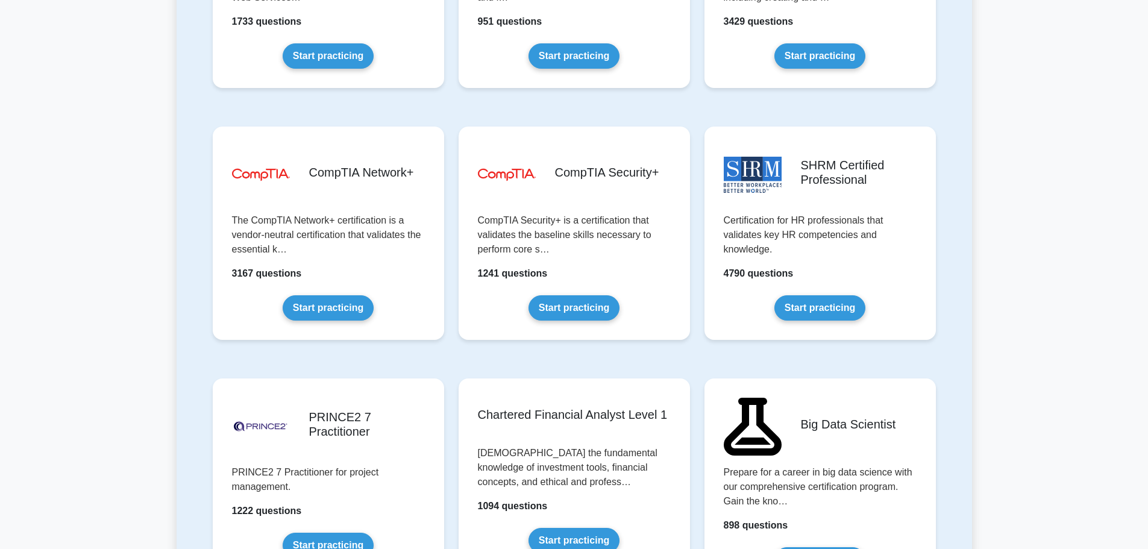
scroll to position [2290, 0]
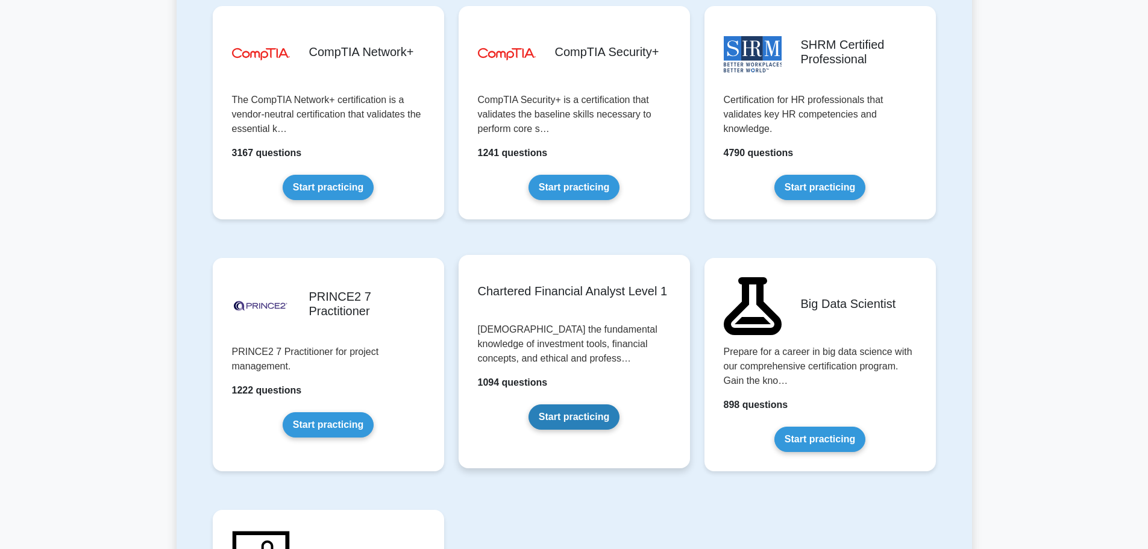
click at [588, 405] on link "Start practicing" at bounding box center [574, 416] width 91 height 25
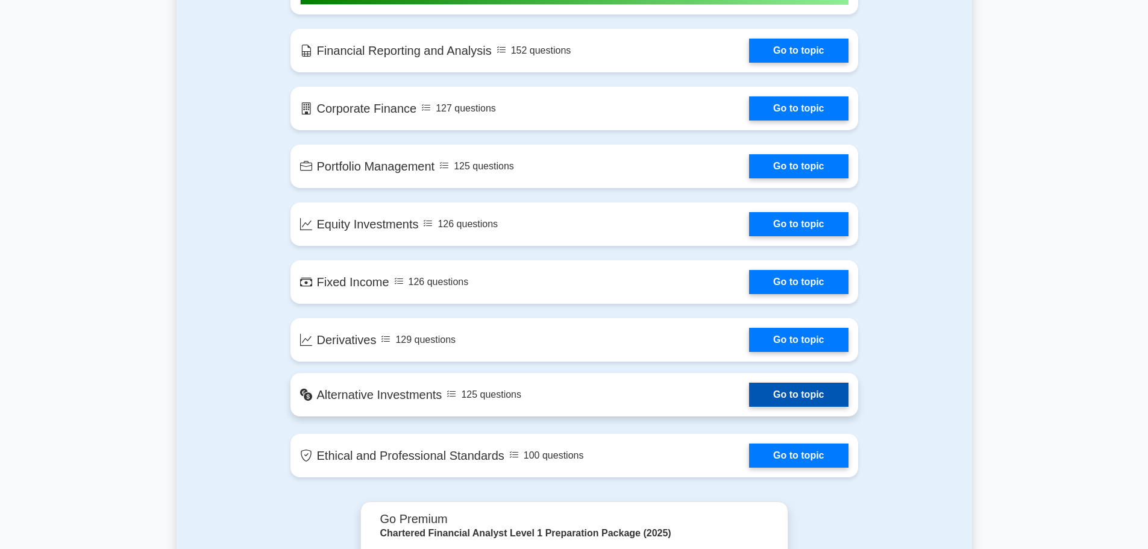
scroll to position [964, 0]
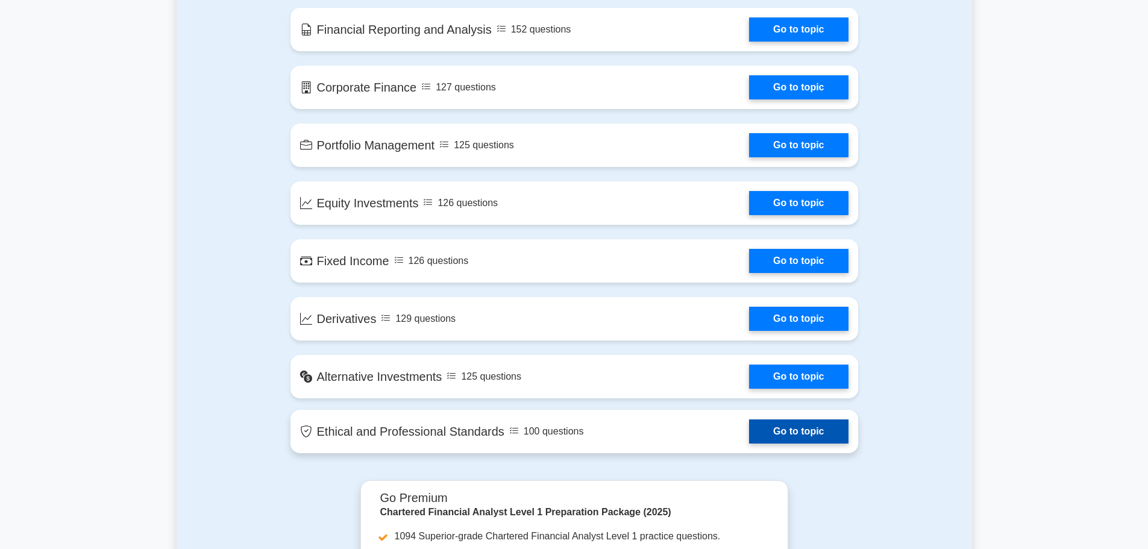
click at [793, 430] on link "Go to topic" at bounding box center [798, 432] width 99 height 24
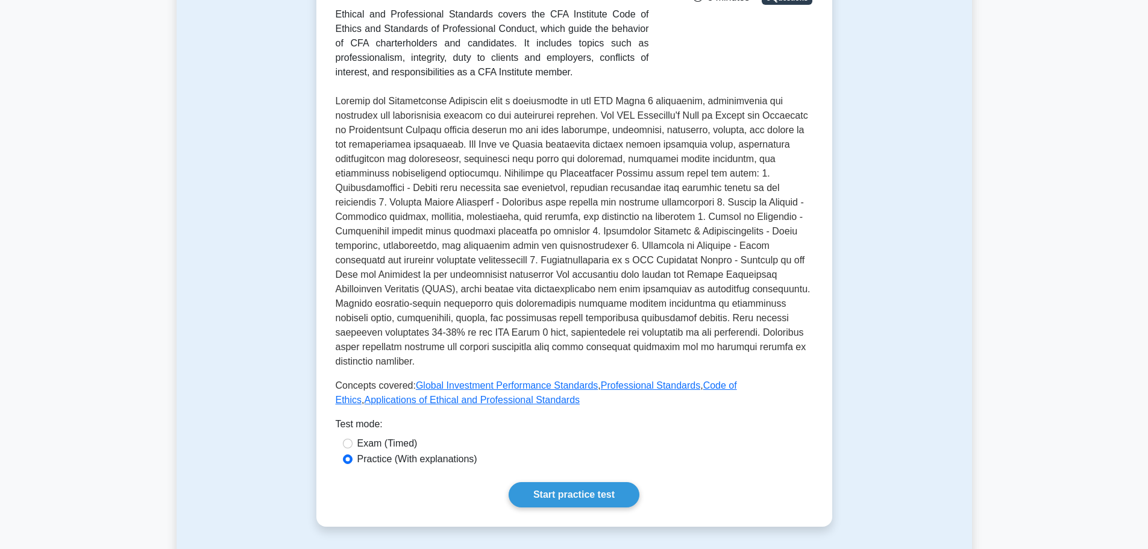
scroll to position [422, 0]
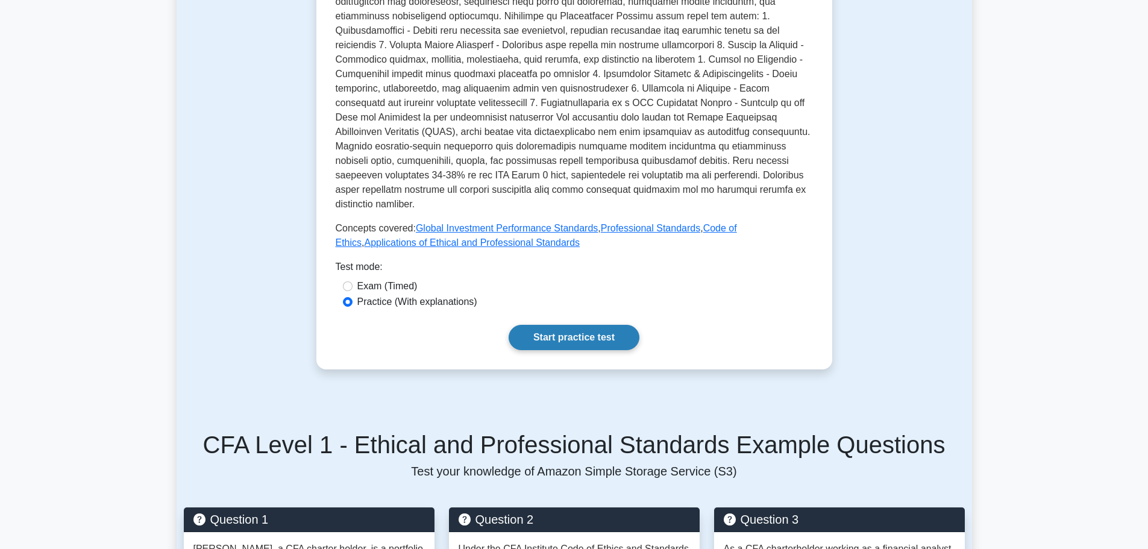
click at [561, 327] on link "Start practice test" at bounding box center [574, 337] width 131 height 25
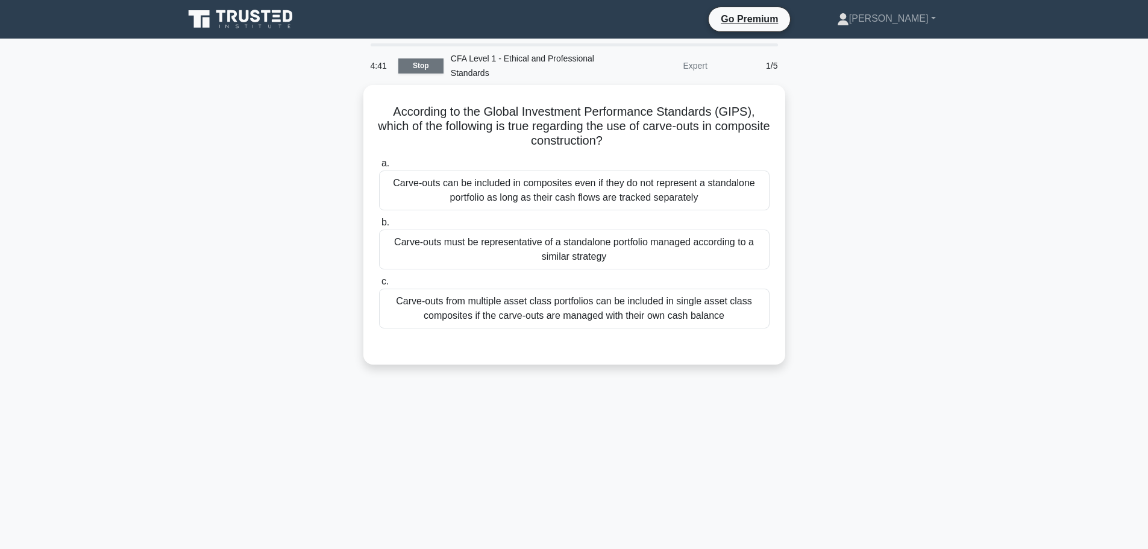
click at [412, 60] on link "Stop" at bounding box center [420, 65] width 45 height 15
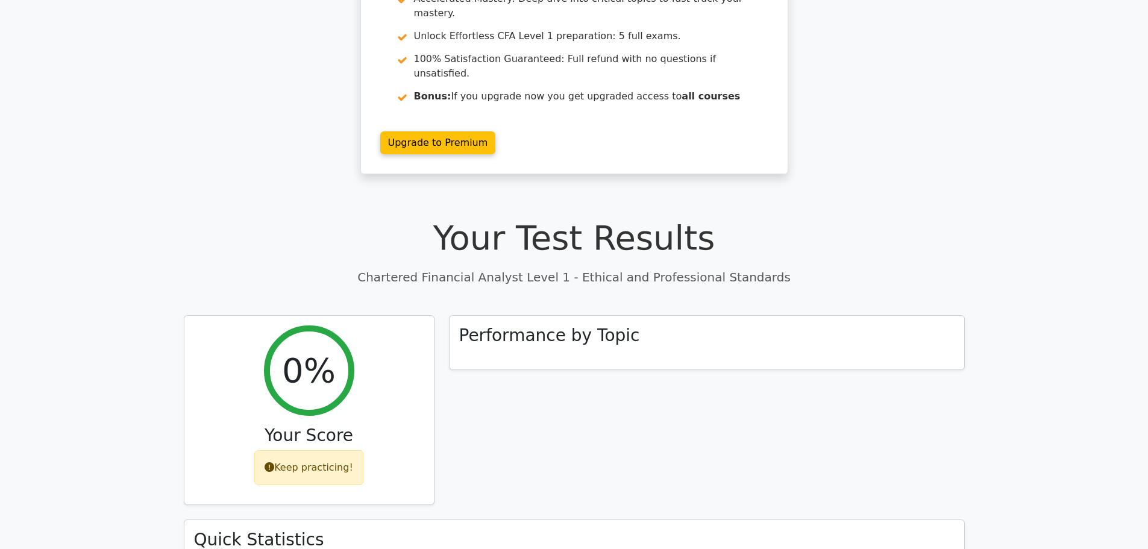
scroll to position [241, 0]
